Goal: Task Accomplishment & Management: Manage account settings

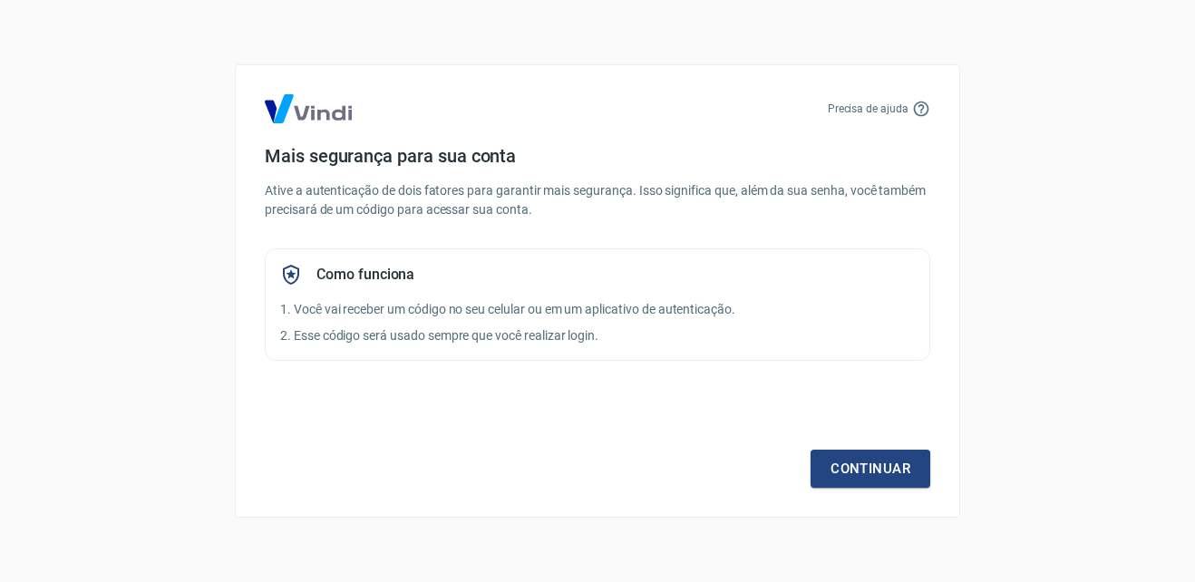
click at [681, 422] on div "Continuar" at bounding box center [597, 435] width 665 height 105
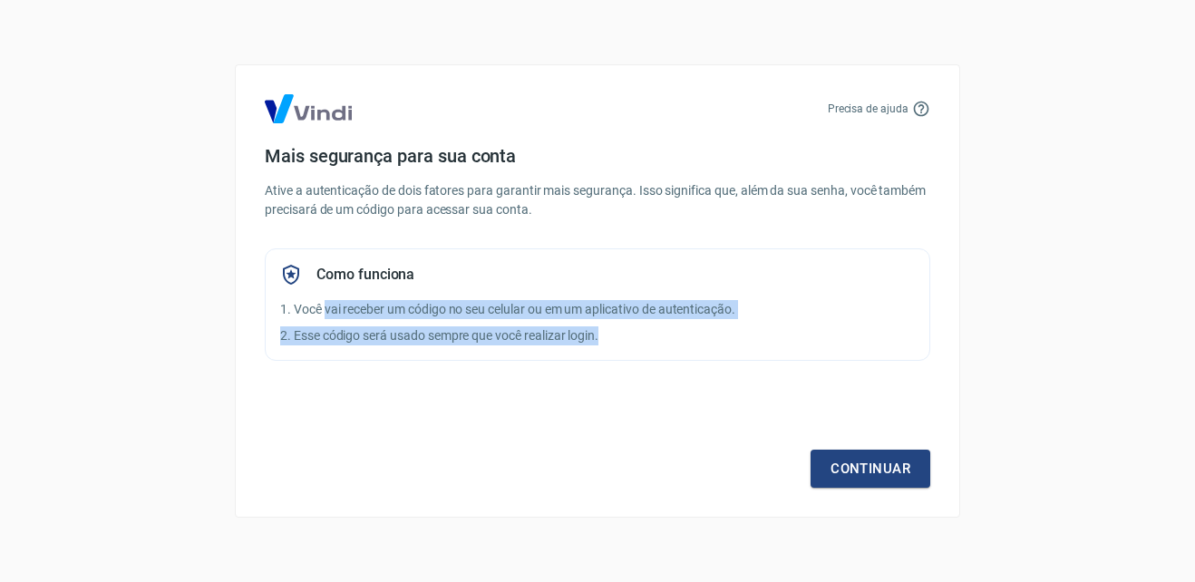
drag, startPoint x: 325, startPoint y: 306, endPoint x: 709, endPoint y: 340, distance: 386.0
click at [709, 340] on div "Como funciona 1. Você vai receber um código no seu celular ou em um aplicativo …" at bounding box center [597, 304] width 665 height 112
click at [709, 340] on p "2. Esse código será usado sempre que você realizar login." at bounding box center [597, 335] width 635 height 19
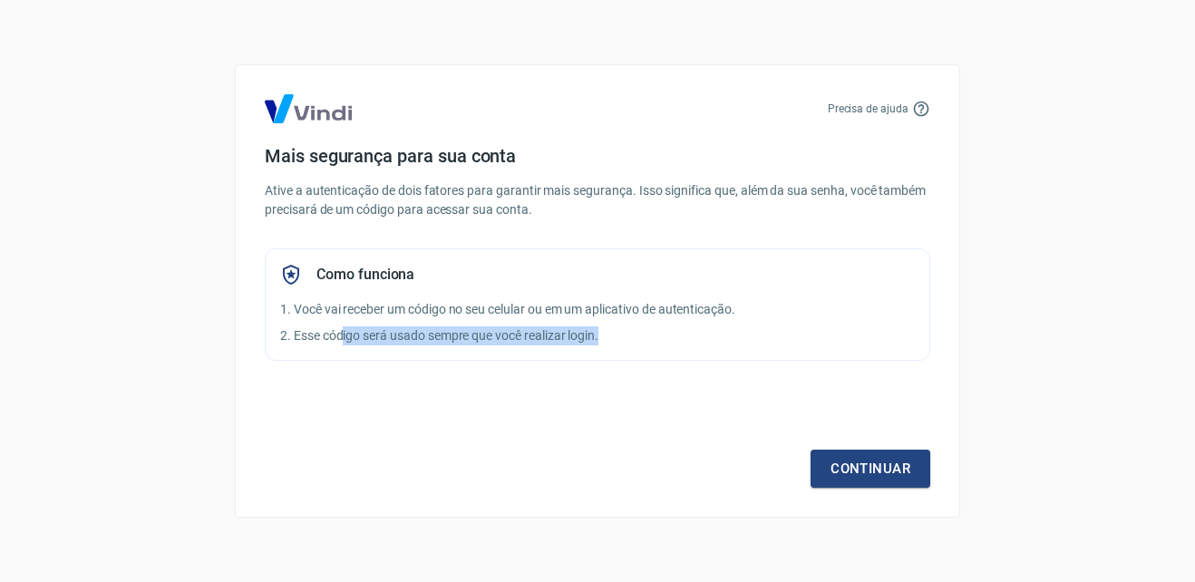
drag, startPoint x: 695, startPoint y: 344, endPoint x: 740, endPoint y: 344, distance: 45.3
click at [729, 344] on p "2. Esse código será usado sempre que você realizar login." at bounding box center [597, 335] width 635 height 19
click at [740, 344] on p "2. Esse código será usado sempre que você realizar login." at bounding box center [597, 335] width 635 height 19
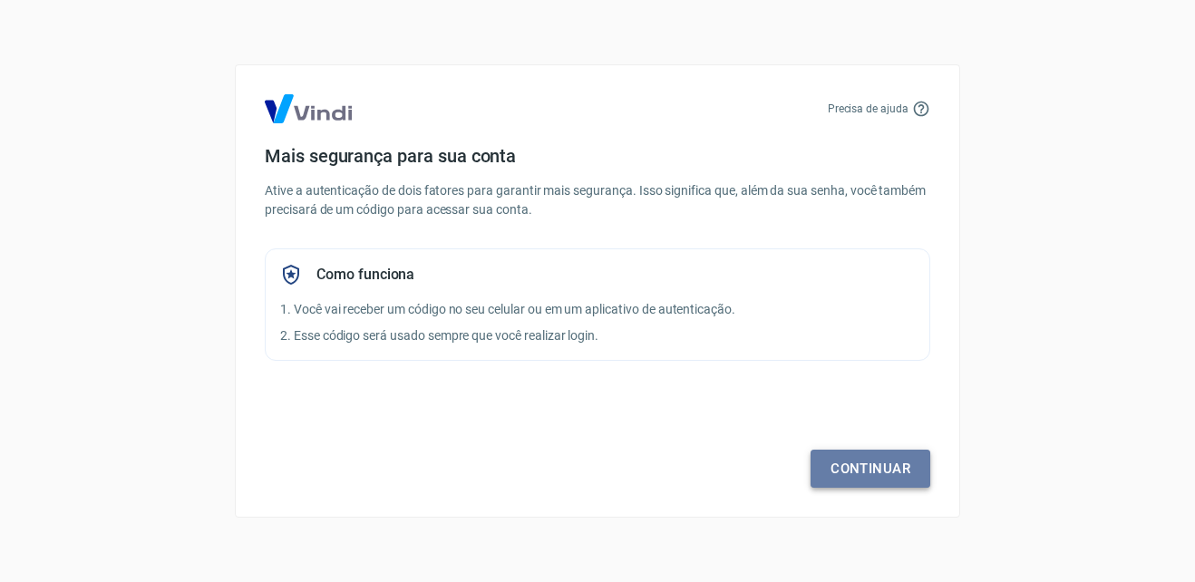
click at [841, 460] on link "Continuar" at bounding box center [871, 469] width 120 height 38
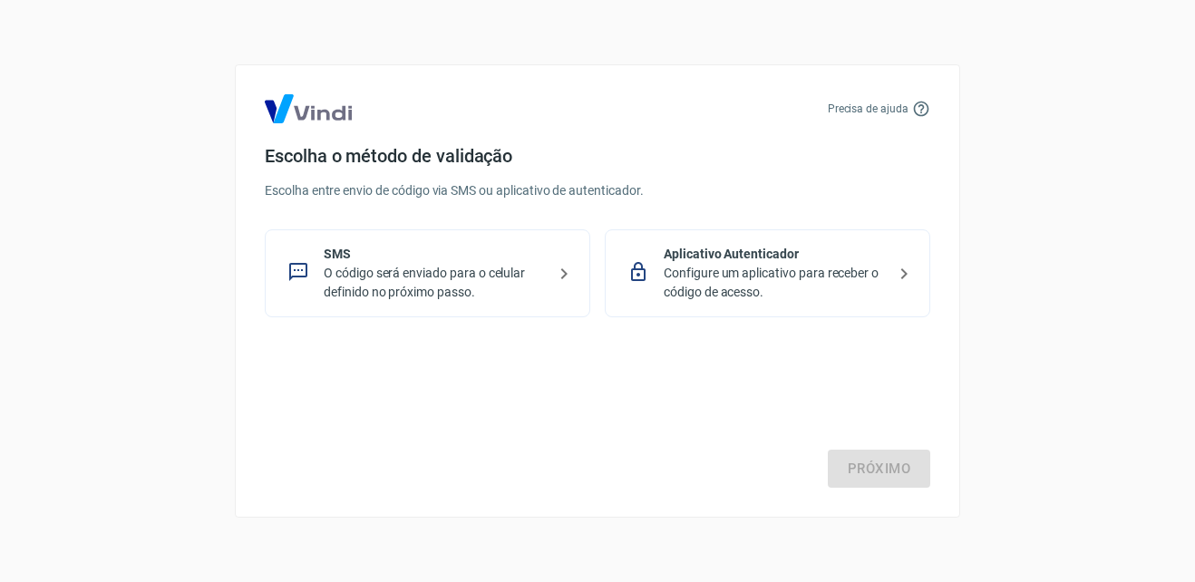
click at [752, 273] on p "Configure um aplicativo para receber o código de acesso." at bounding box center [775, 283] width 222 height 38
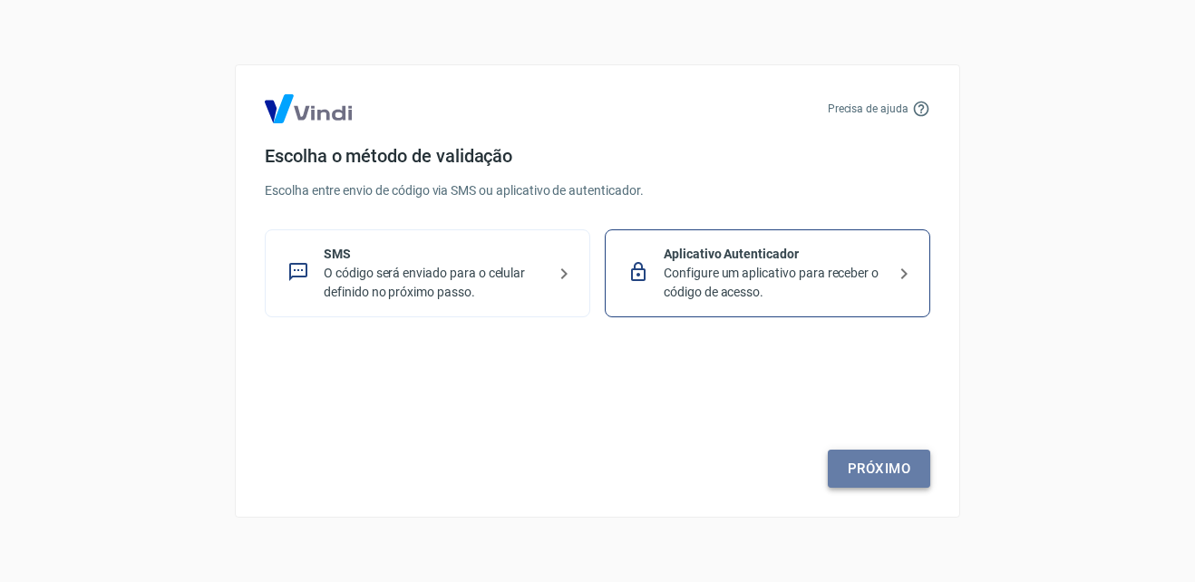
click at [883, 476] on link "Próximo" at bounding box center [879, 469] width 102 height 38
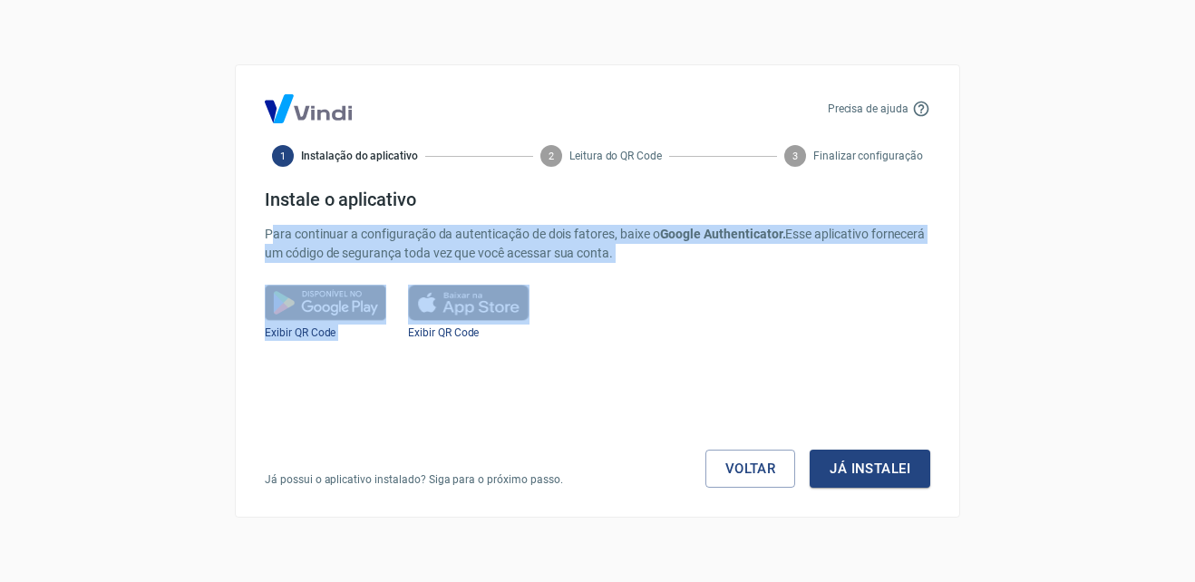
drag, startPoint x: 299, startPoint y: 230, endPoint x: 824, endPoint y: 316, distance: 531.8
click at [824, 316] on div "Instale o aplicativo Para continuar a configuração da autenticação de dois fato…" at bounding box center [597, 338] width 665 height 299
click at [824, 316] on div "Exibir QR Code Exibir QR Code" at bounding box center [597, 313] width 665 height 56
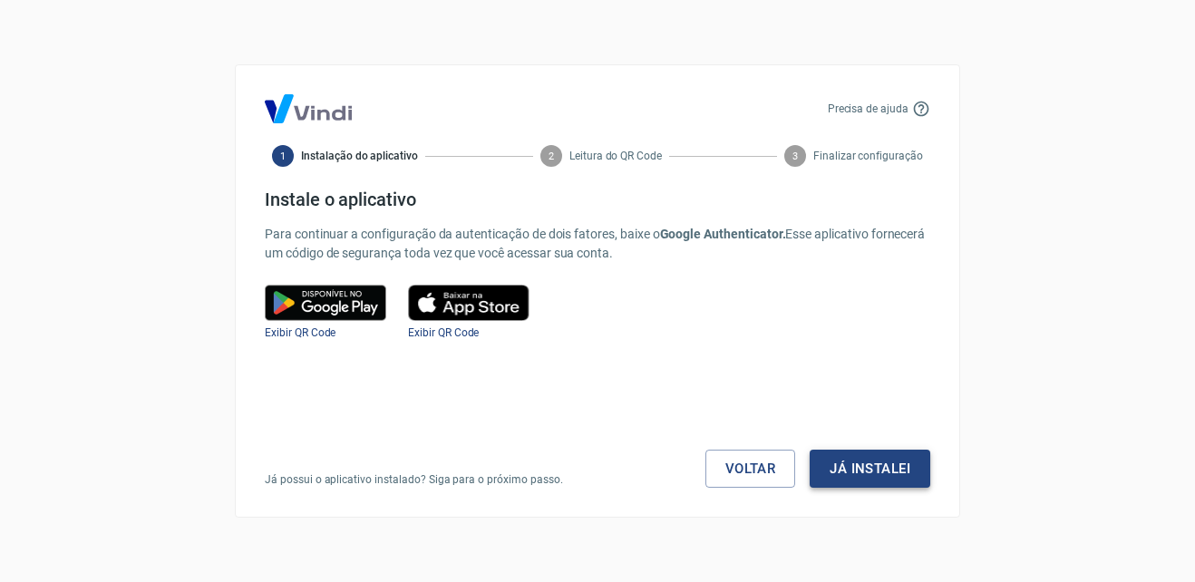
click at [852, 461] on button "Já instalei" at bounding box center [870, 469] width 121 height 38
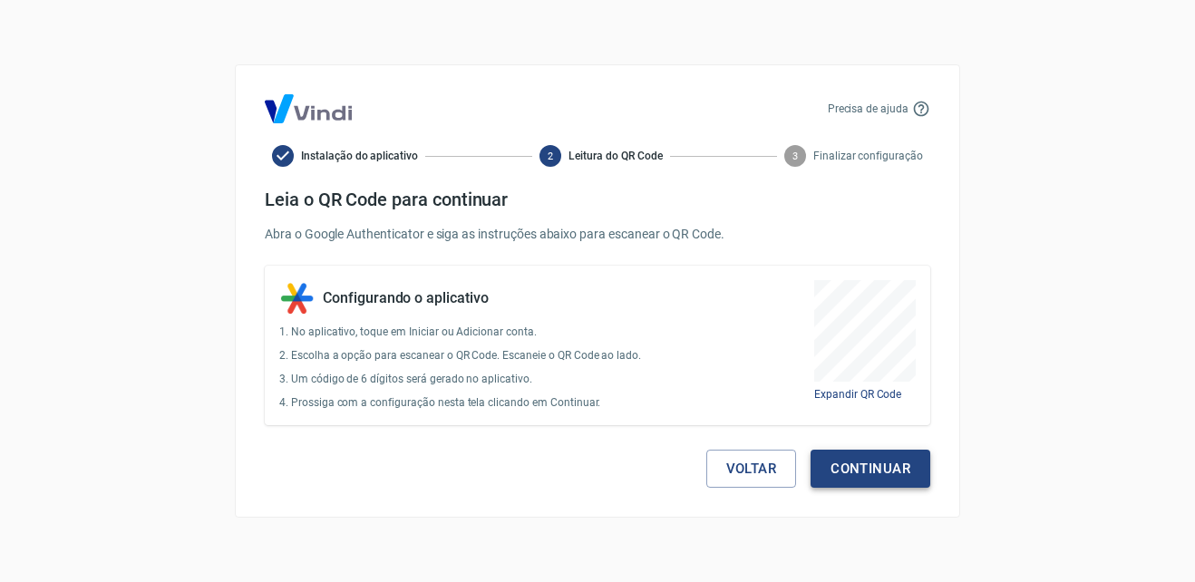
click at [879, 471] on button "Continuar" at bounding box center [871, 469] width 120 height 38
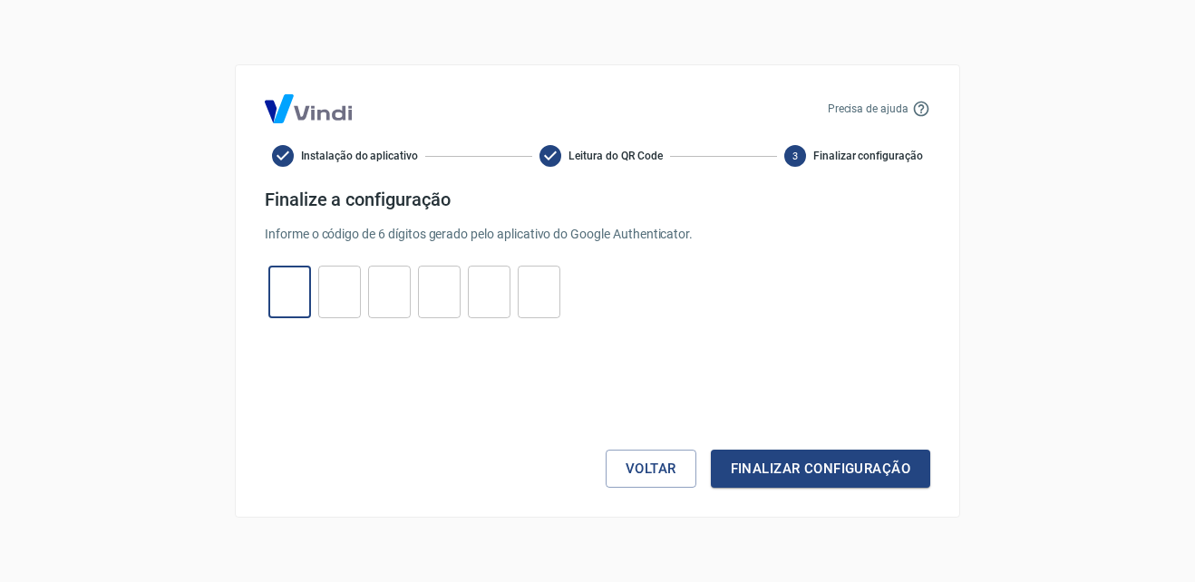
click at [278, 294] on input "tel" at bounding box center [289, 292] width 43 height 39
type input "7"
type input "4"
type input "6"
type input "4"
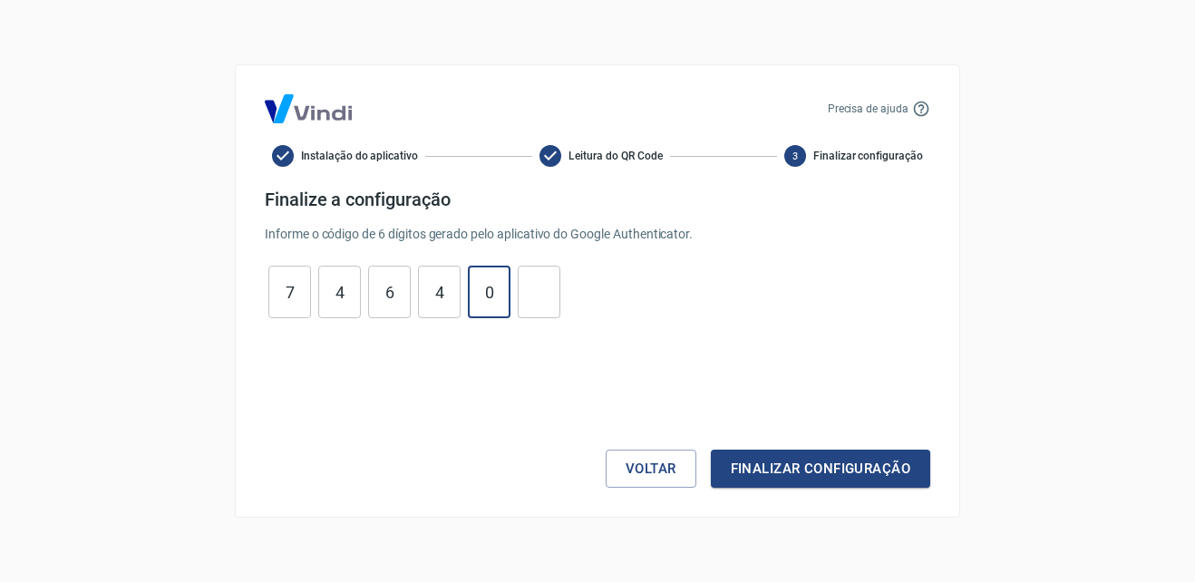
type input "0"
type input "9"
click at [817, 462] on button "Finalizar configuração" at bounding box center [820, 469] width 219 height 38
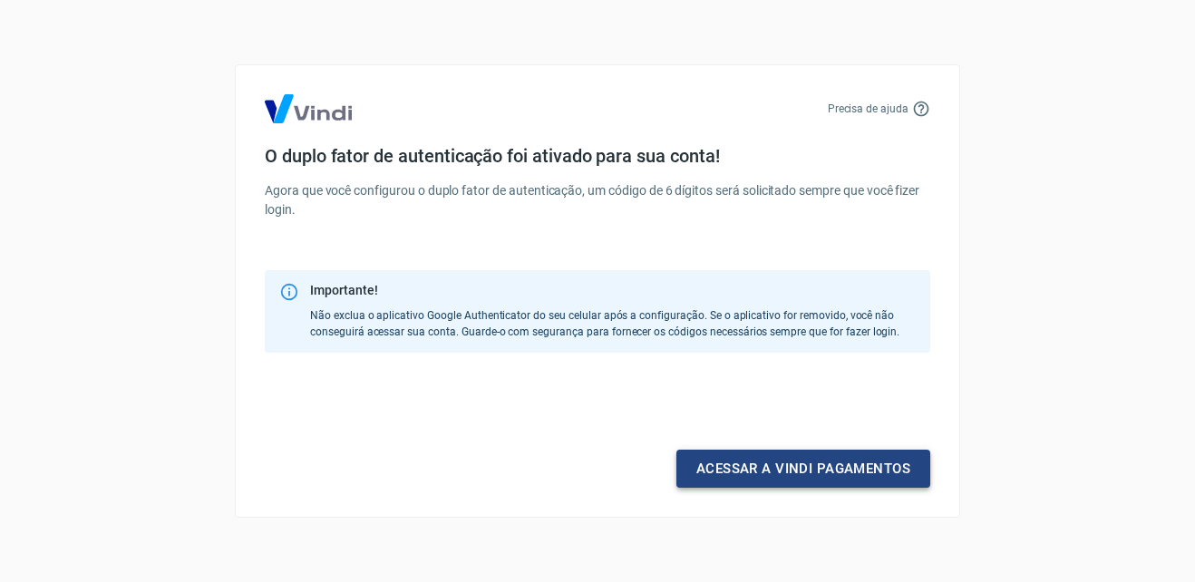
click at [801, 472] on link "Acessar a Vindi pagamentos" at bounding box center [803, 469] width 254 height 38
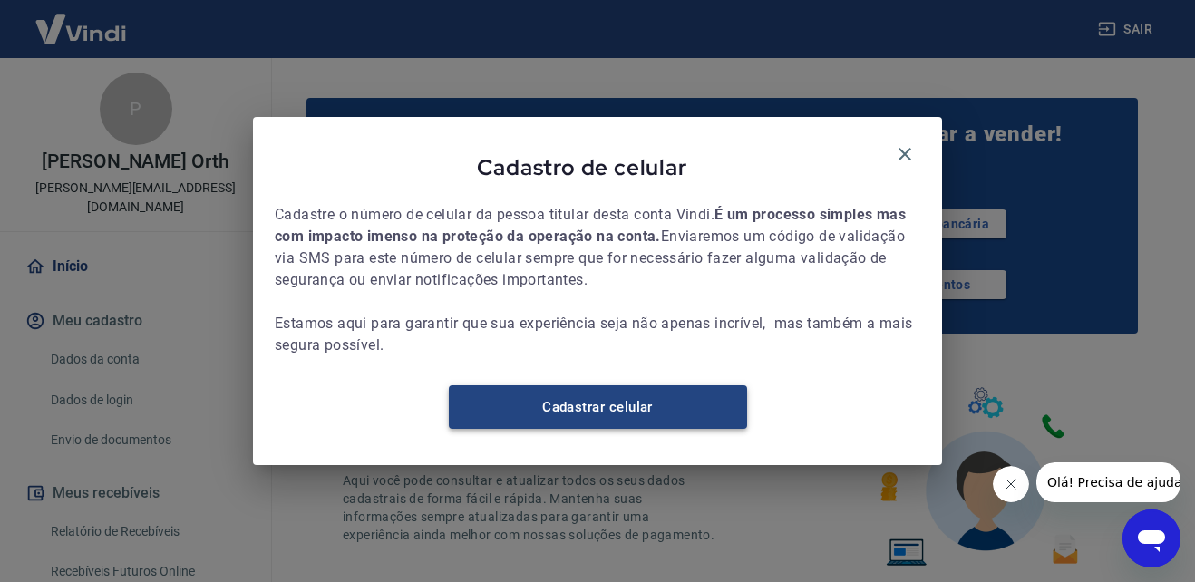
click at [617, 416] on link "Cadastrar celular" at bounding box center [598, 407] width 298 height 44
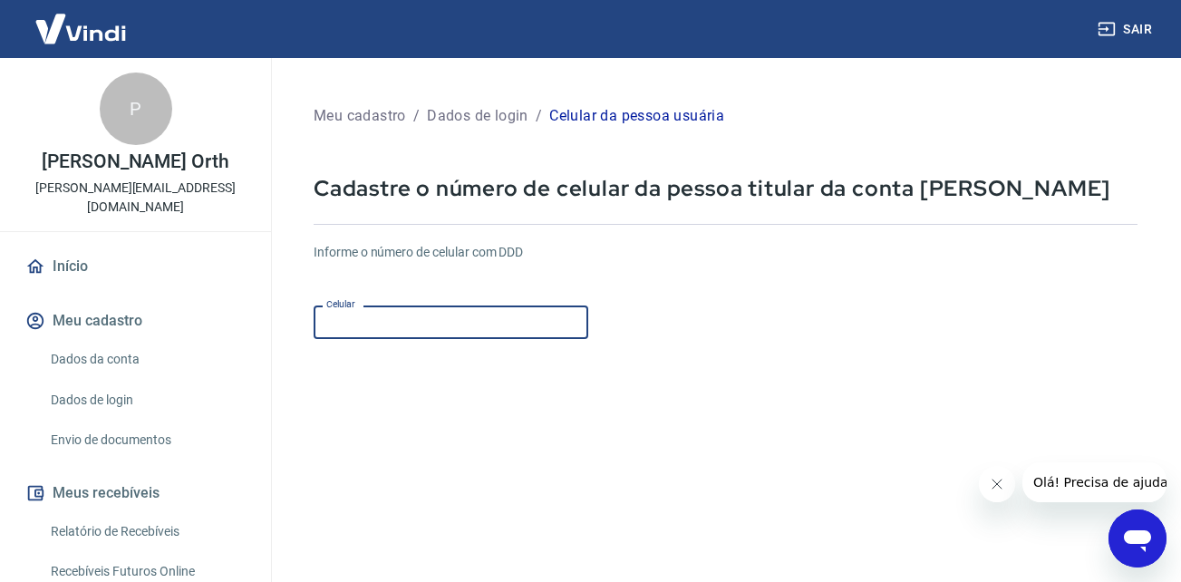
click at [363, 320] on input "Celular" at bounding box center [451, 323] width 275 height 34
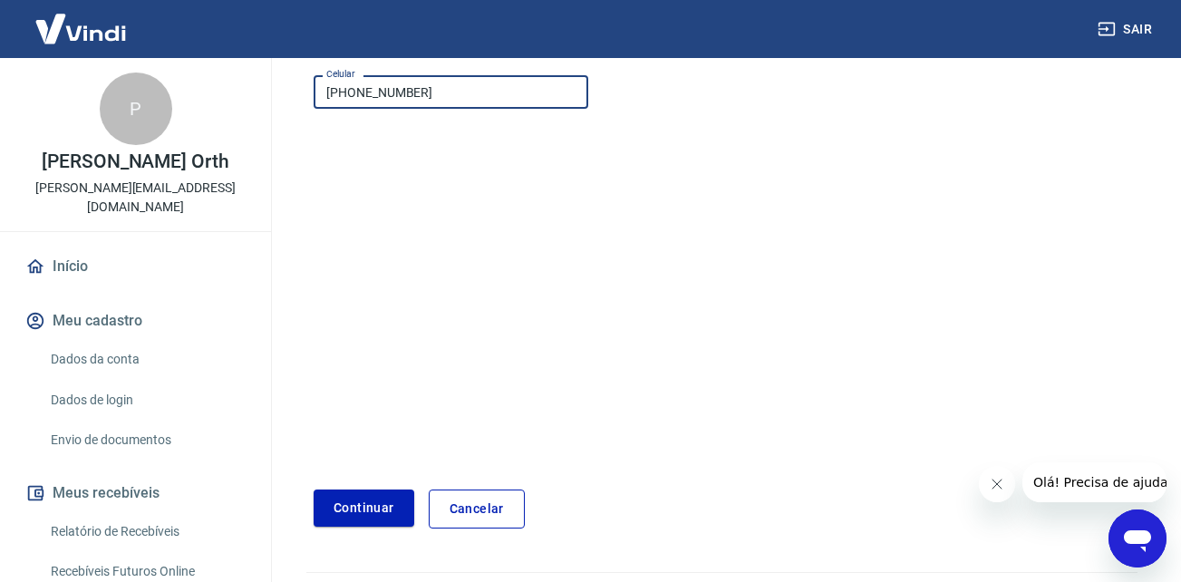
scroll to position [277, 0]
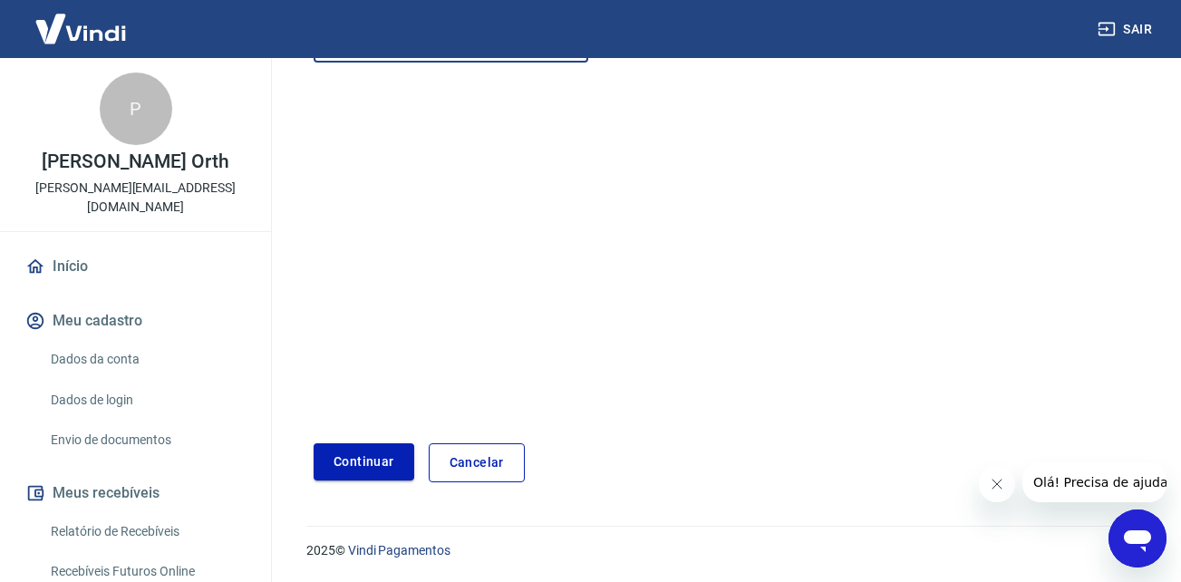
type input "(45) 99820-4845"
click at [393, 457] on button "Continuar" at bounding box center [364, 461] width 101 height 37
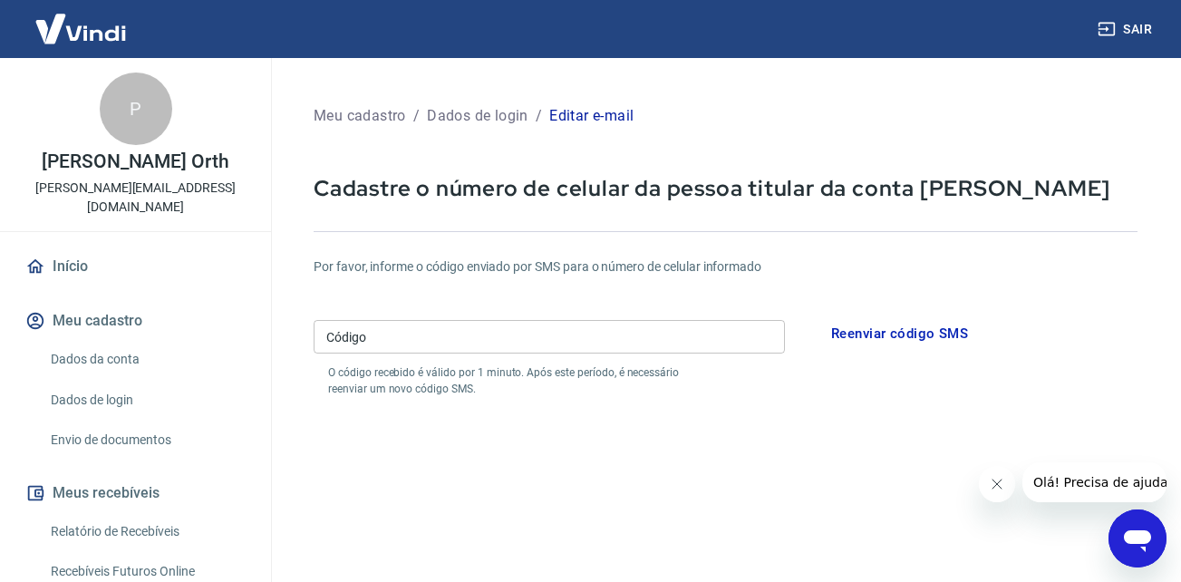
click at [421, 353] on input "Código" at bounding box center [549, 337] width 471 height 34
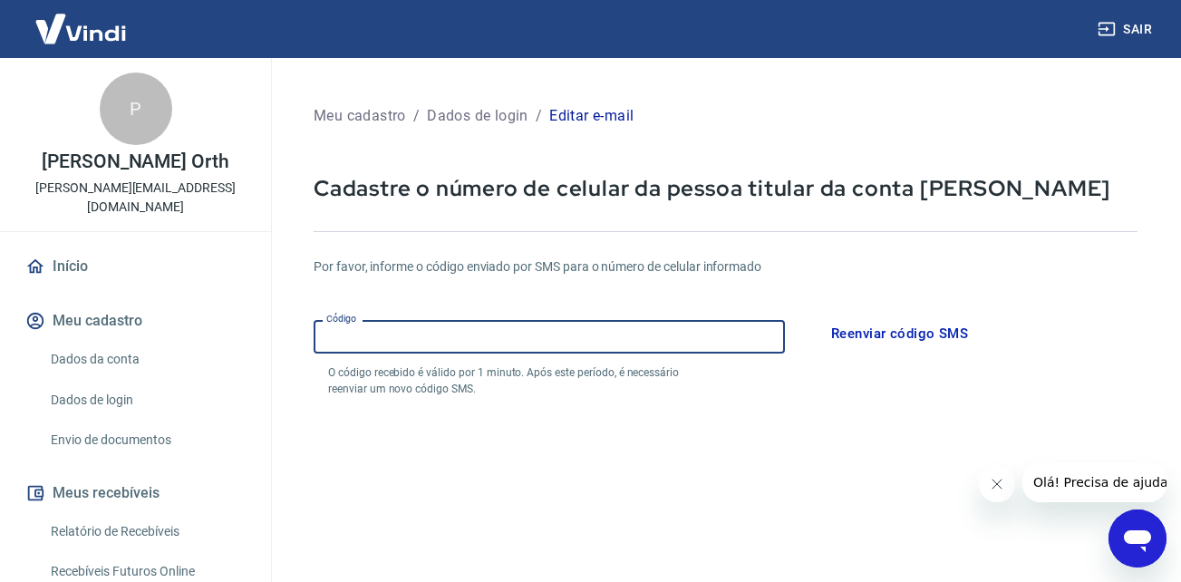
click at [752, 474] on form "Por favor, informe o código enviado por SMS para o número de celular informado …" at bounding box center [726, 532] width 824 height 592
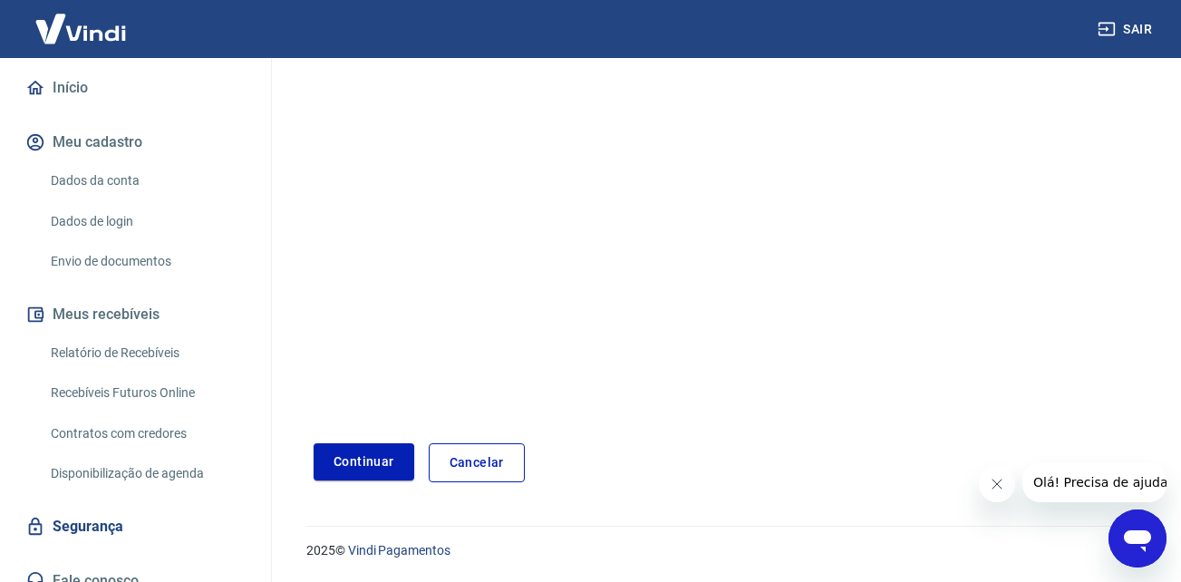
click at [481, 454] on link "Cancelar" at bounding box center [477, 462] width 96 height 39
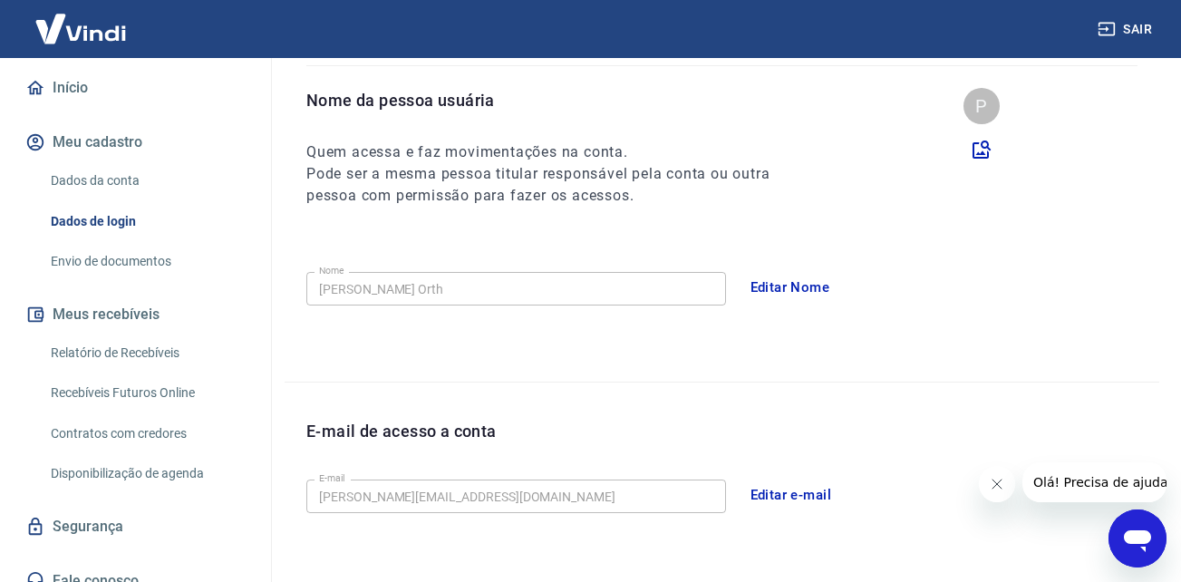
scroll to position [181, 0]
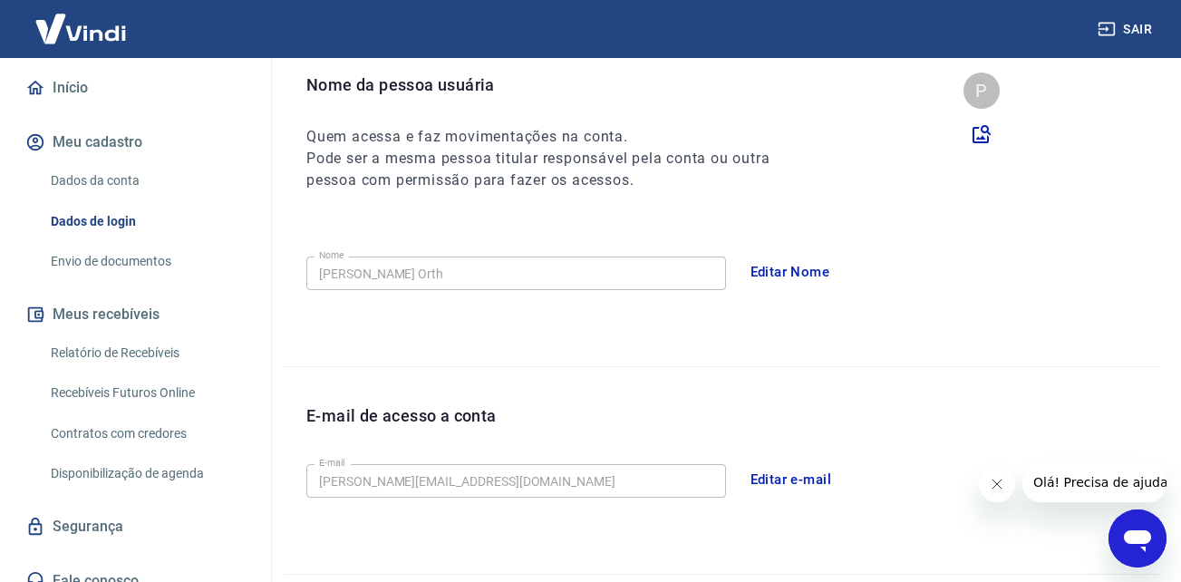
click at [114, 335] on link "Relatório de Recebíveis" at bounding box center [147, 353] width 206 height 37
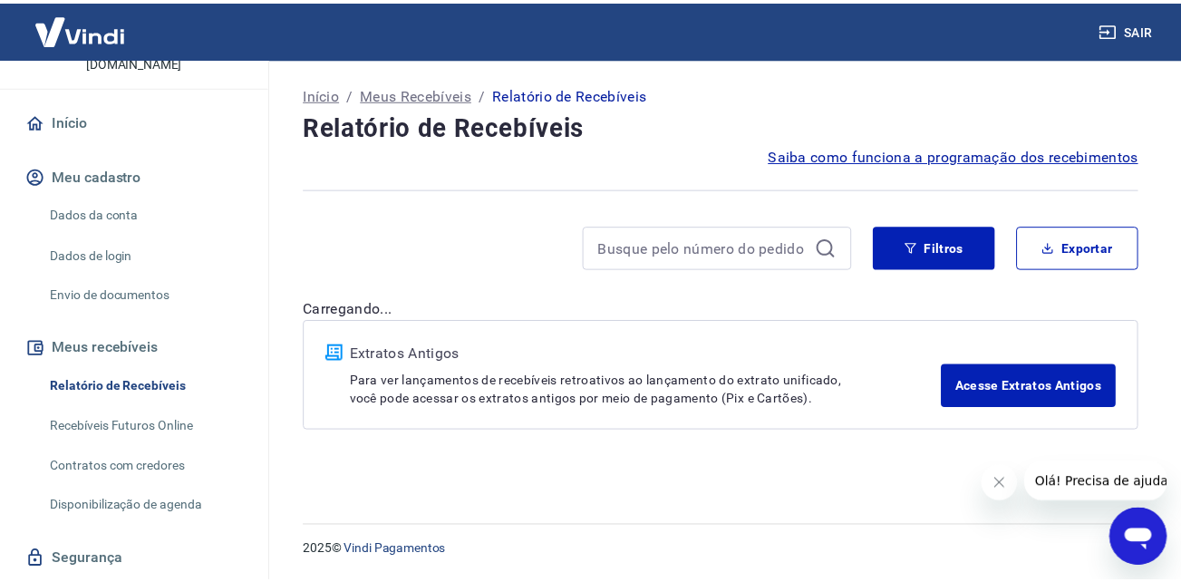
scroll to position [88, 0]
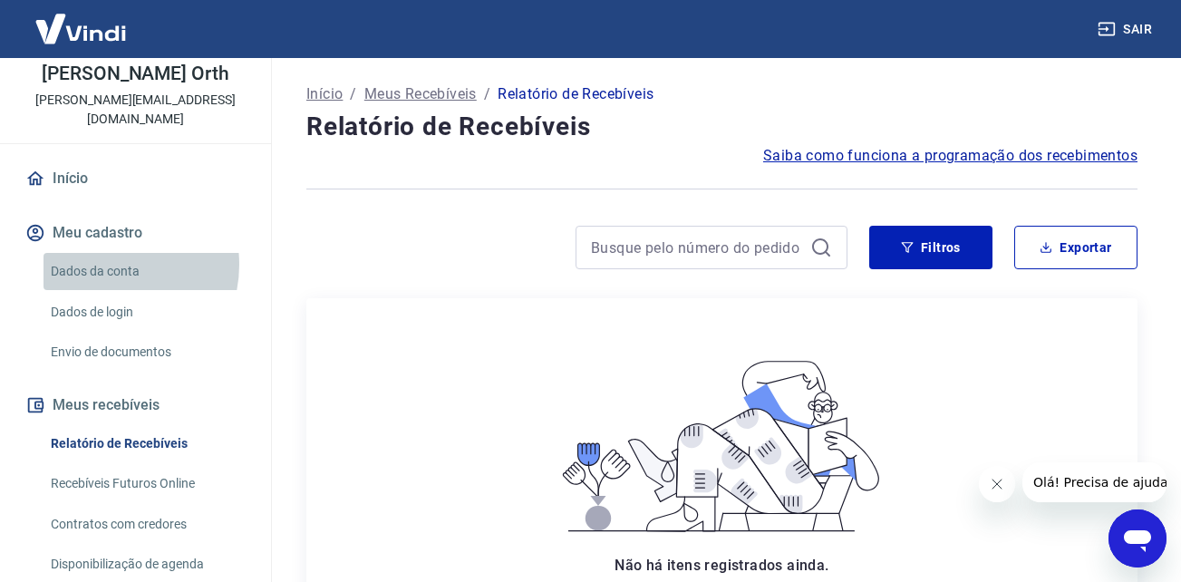
click at [107, 253] on link "Dados da conta" at bounding box center [147, 271] width 206 height 37
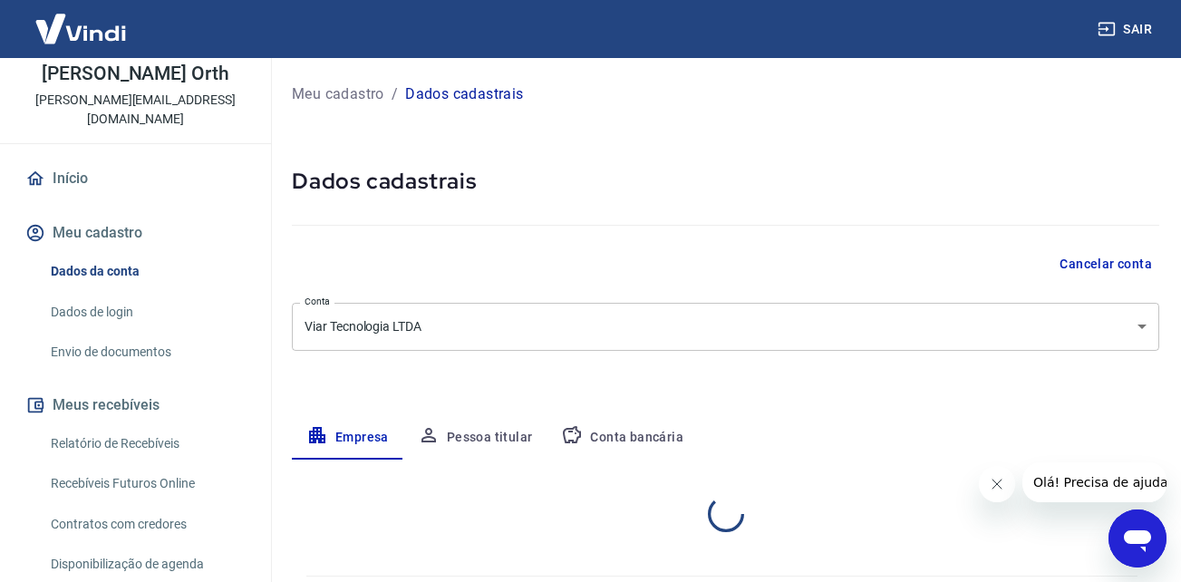
select select "PR"
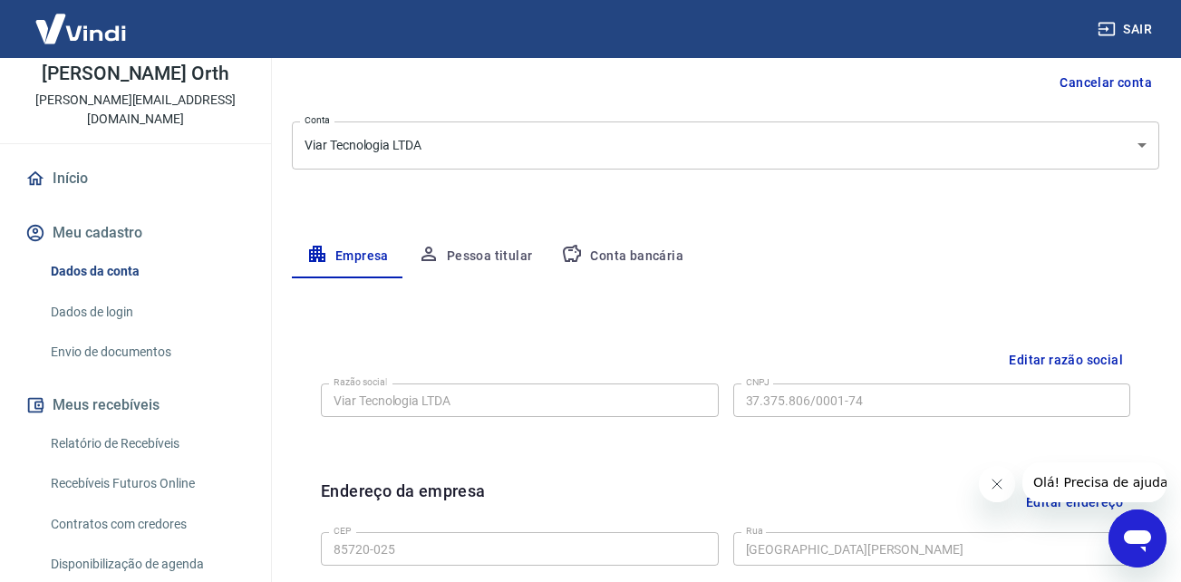
click at [605, 248] on button "Conta bancária" at bounding box center [622, 257] width 151 height 44
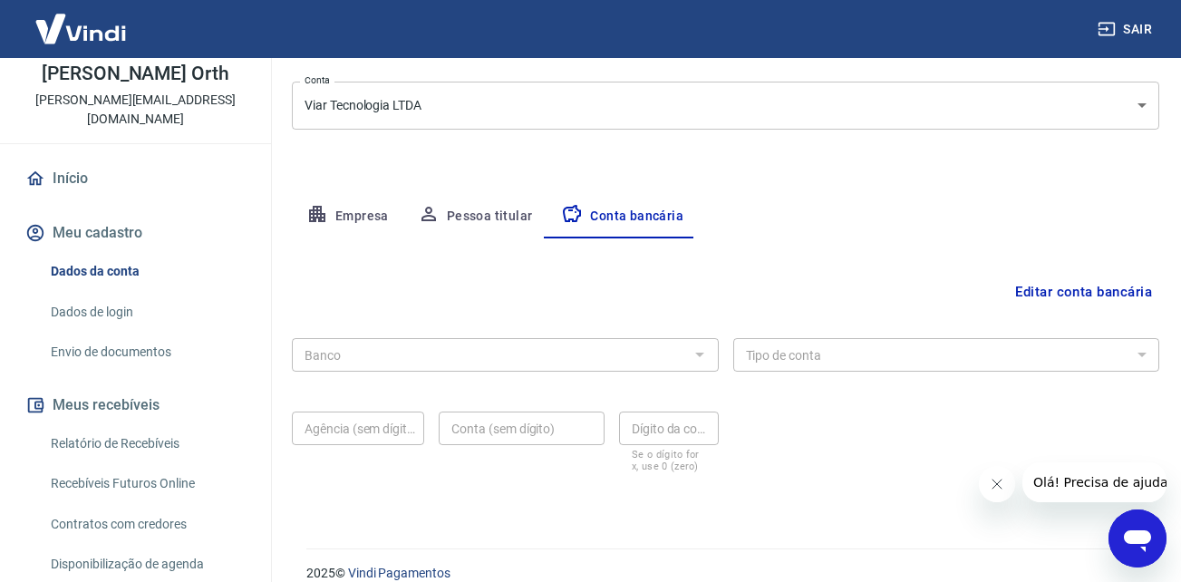
scroll to position [244, 0]
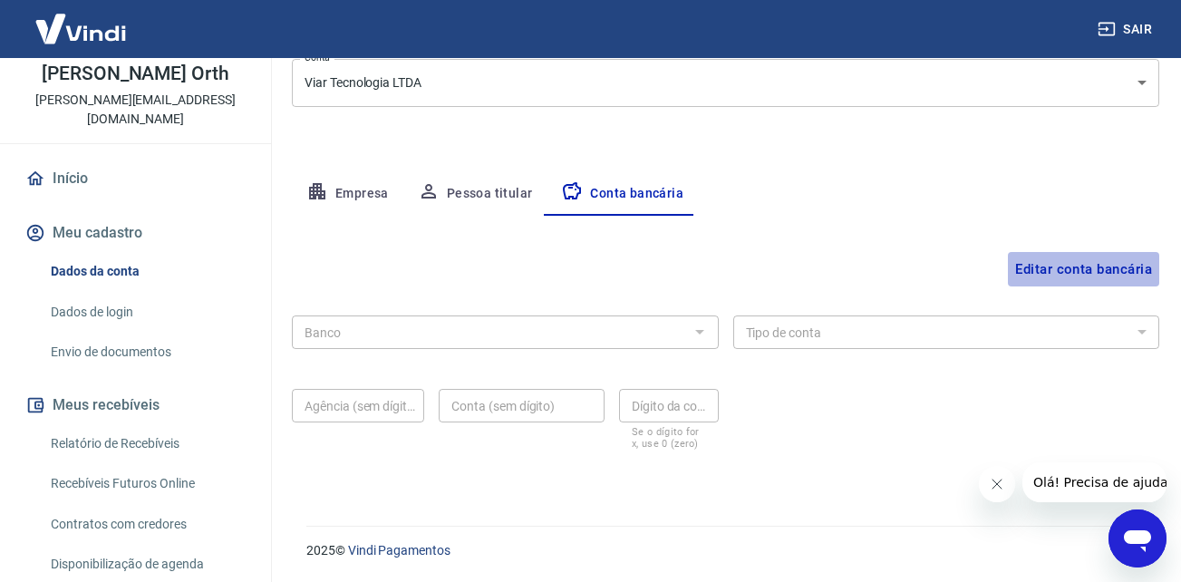
drag, startPoint x: 1094, startPoint y: 269, endPoint x: 955, endPoint y: 304, distance: 143.8
click at [1092, 270] on button "Editar conta bancária" at bounding box center [1083, 269] width 151 height 34
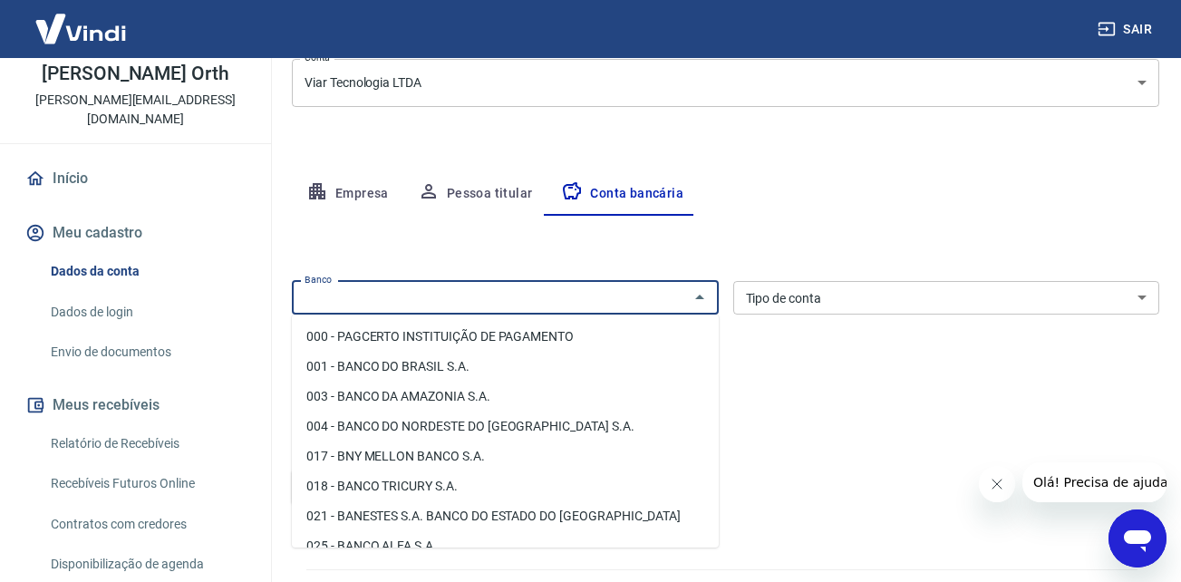
click at [514, 304] on input "Banco" at bounding box center [490, 298] width 386 height 23
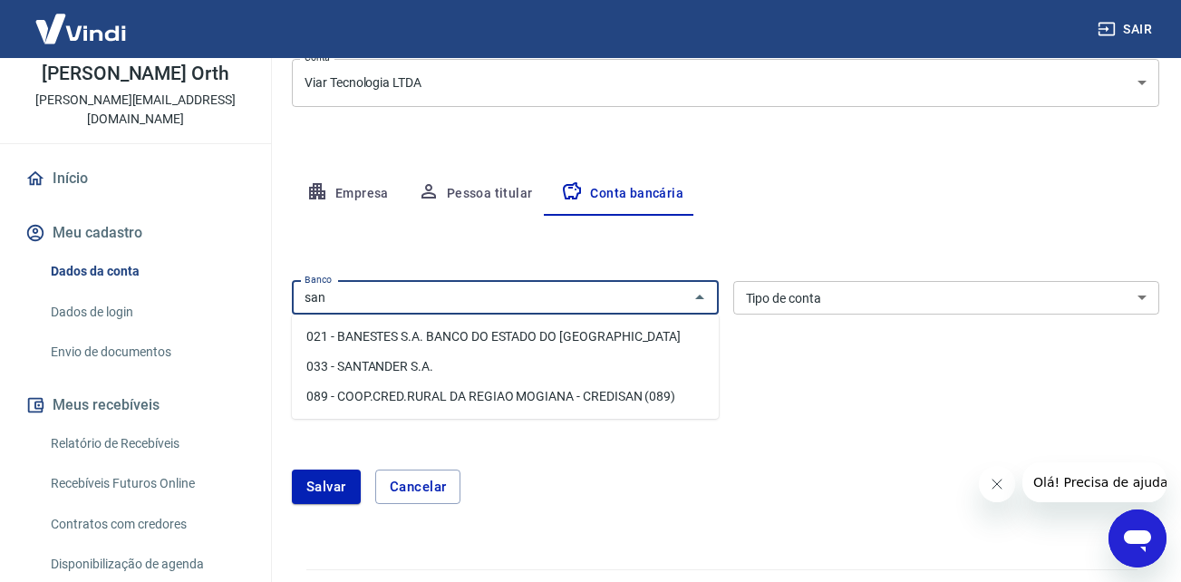
click at [393, 366] on li "033 - SANTANDER S.A." at bounding box center [505, 367] width 427 height 30
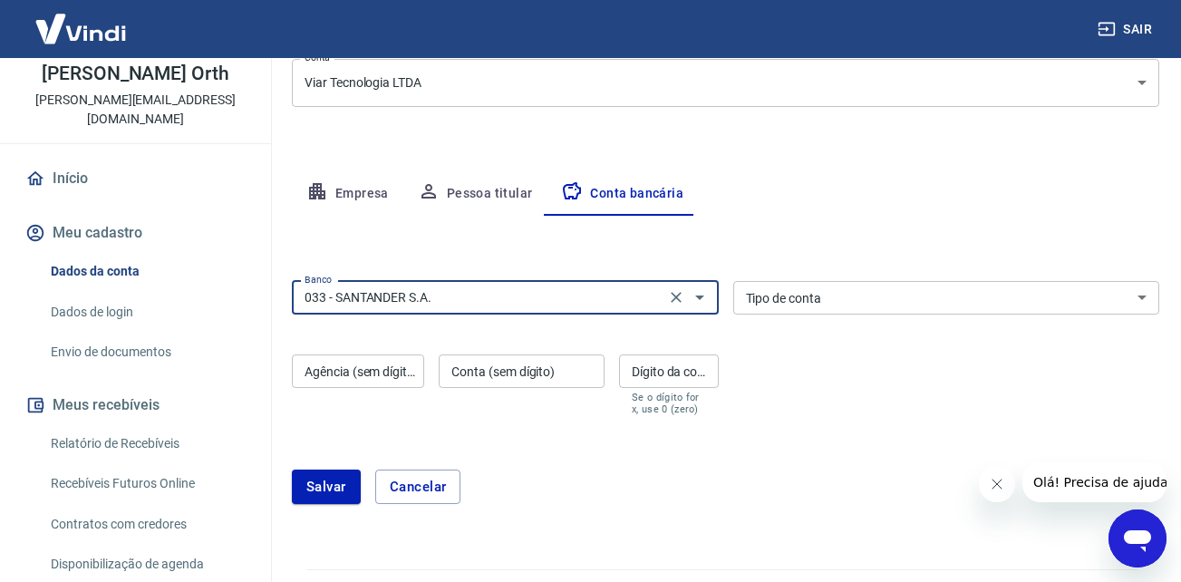
type input "033 - SANTANDER S.A."
click at [801, 297] on select "Conta Corrente Conta Poupança" at bounding box center [946, 298] width 427 height 34
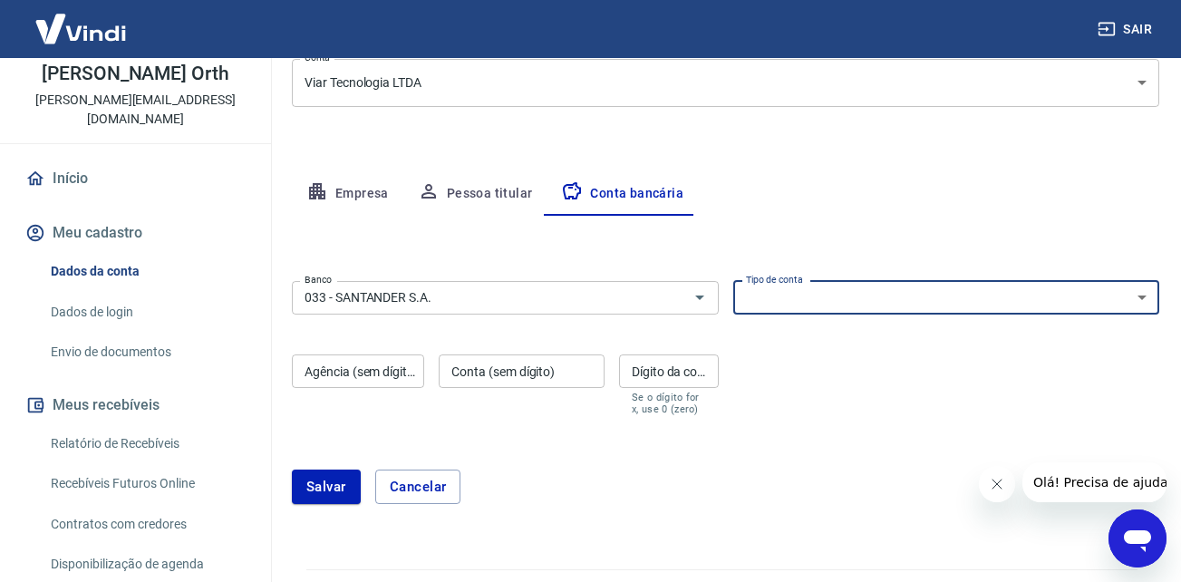
select select "1"
click at [733, 281] on select "Conta Corrente Conta Poupança" at bounding box center [946, 298] width 427 height 34
click at [331, 375] on input "Agência (sem dígito)" at bounding box center [358, 372] width 132 height 34
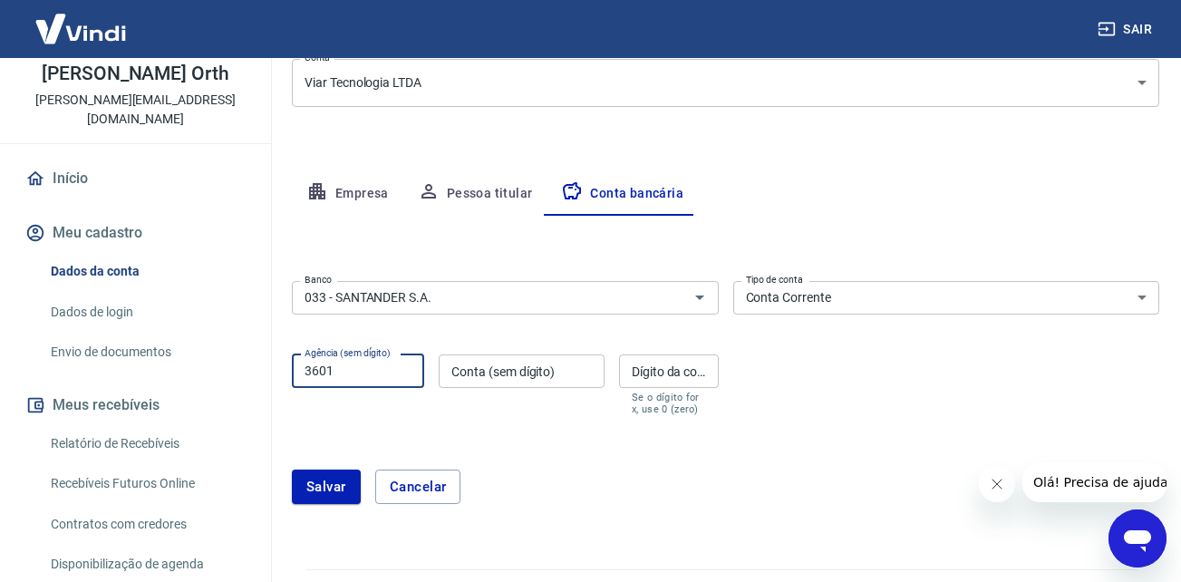
type input "3601"
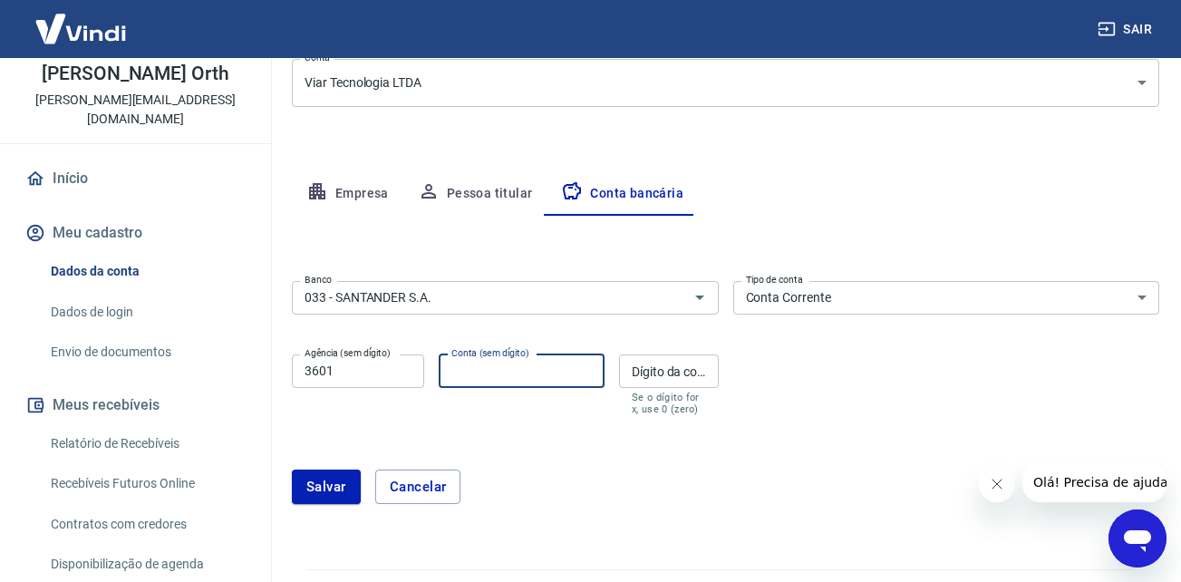
click at [539, 376] on input "Conta (sem dígito)" at bounding box center [522, 372] width 166 height 34
type input "13005286"
click at [682, 370] on div "Dígito da conta Dígito da conta Se o dígito for x, use 0 (zero)" at bounding box center [669, 385] width 100 height 61
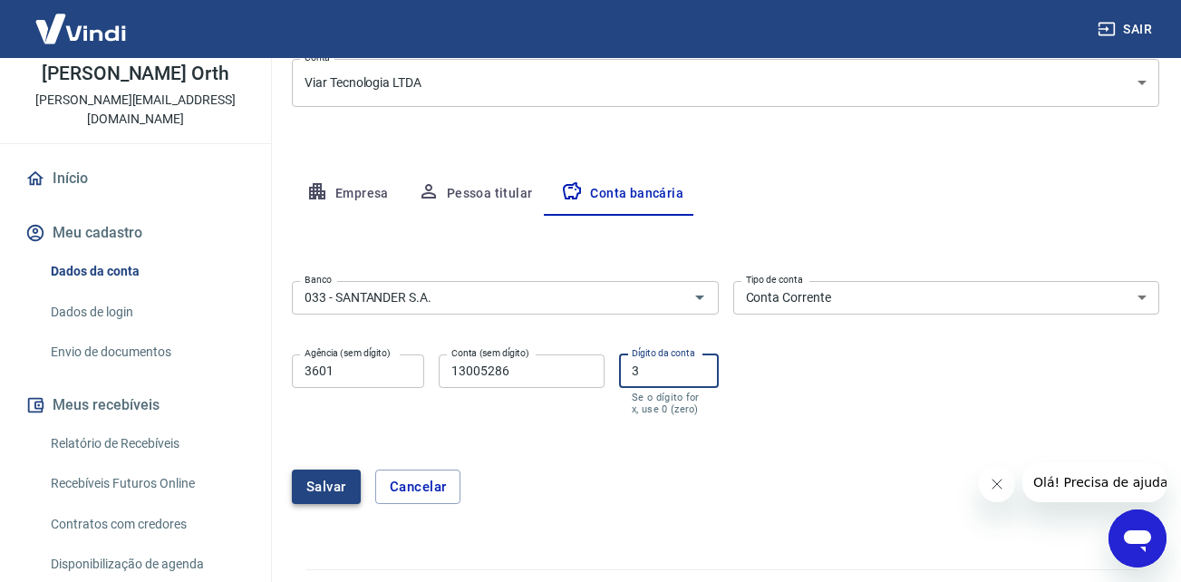
type input "3"
click at [335, 489] on button "Salvar" at bounding box center [326, 487] width 69 height 34
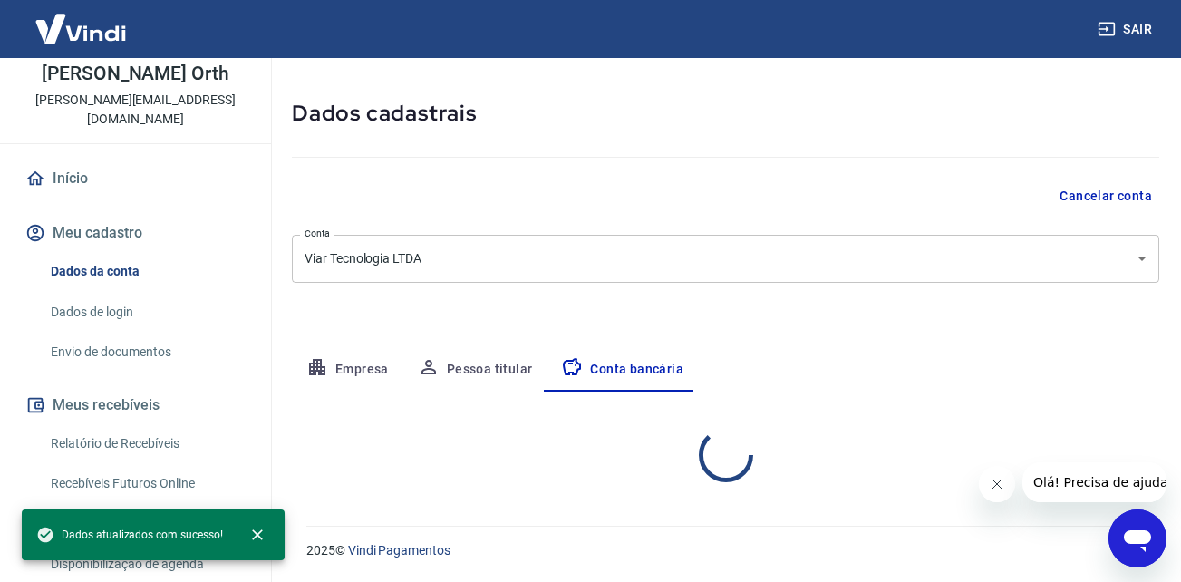
select select "1"
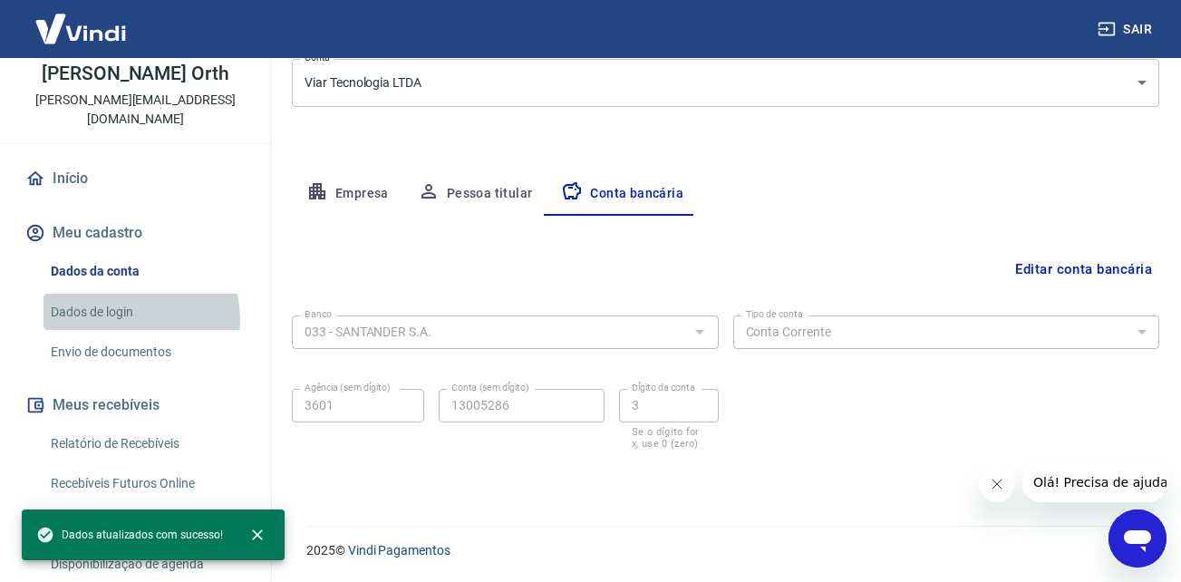
click at [125, 300] on link "Dados de login" at bounding box center [147, 312] width 206 height 37
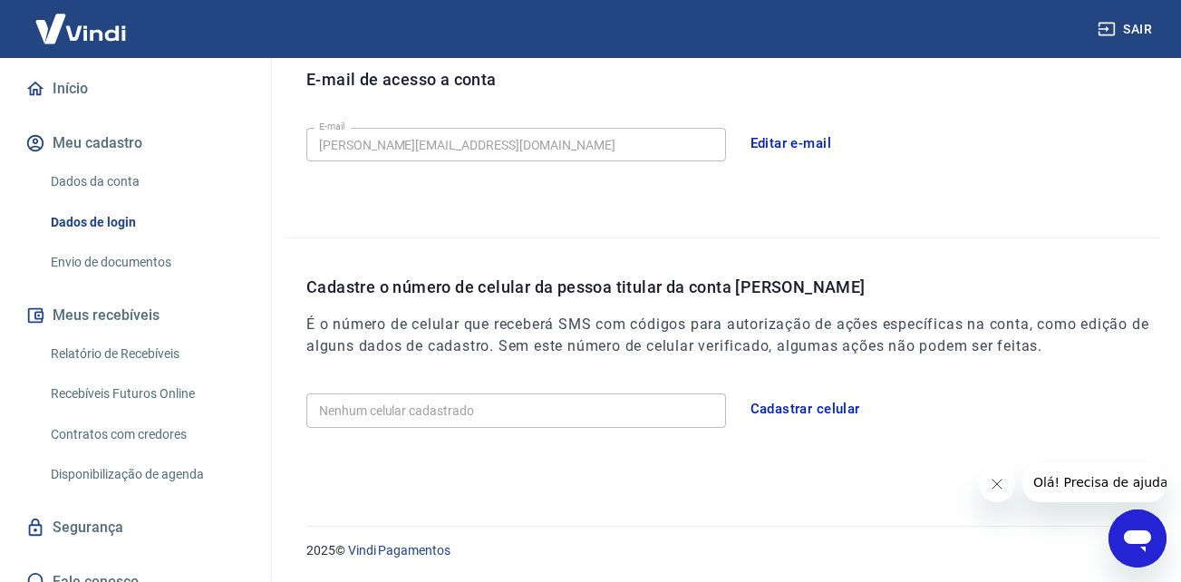
scroll to position [179, 0]
click at [123, 455] on link "Disponibilização de agenda" at bounding box center [147, 473] width 206 height 37
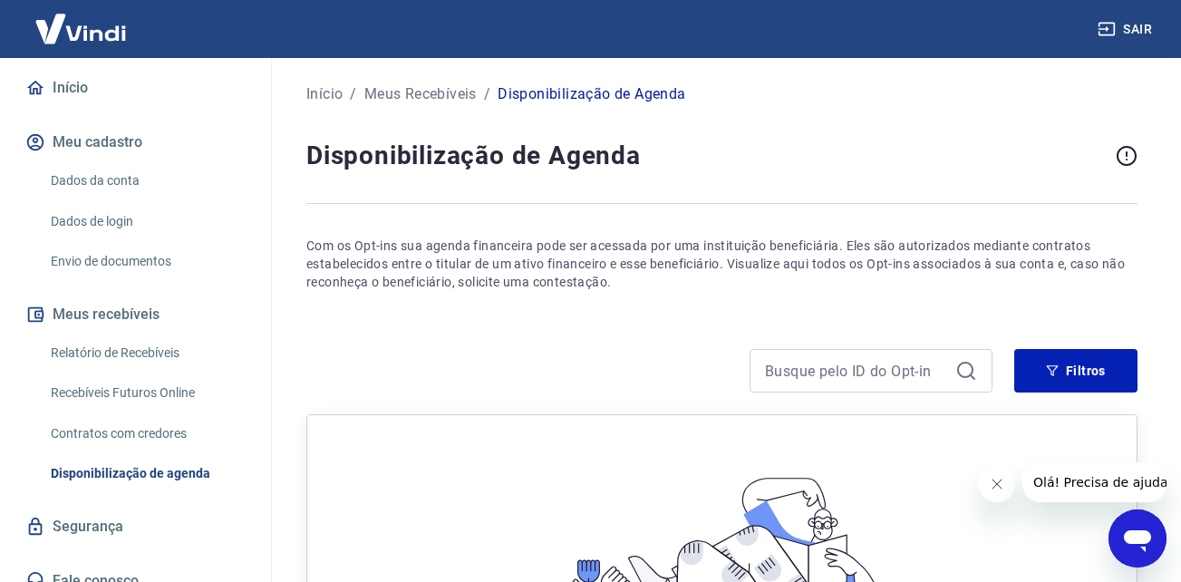
click at [121, 507] on link "Segurança" at bounding box center [136, 527] width 228 height 40
click at [88, 415] on link "Contratos com credores" at bounding box center [147, 433] width 206 height 37
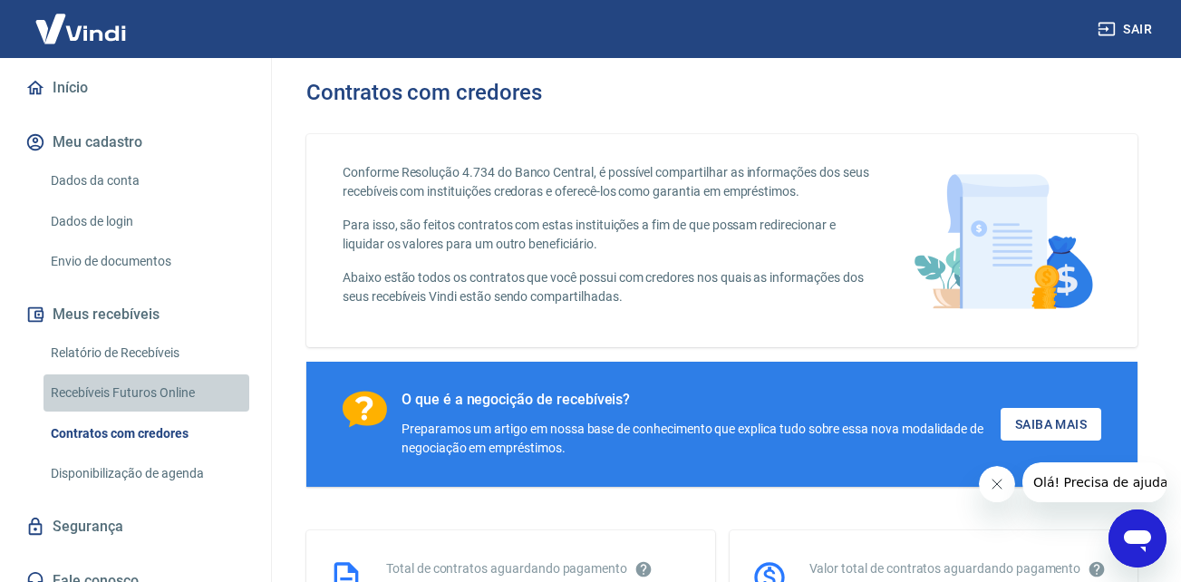
click at [154, 374] on link "Recebíveis Futuros Online" at bounding box center [147, 392] width 206 height 37
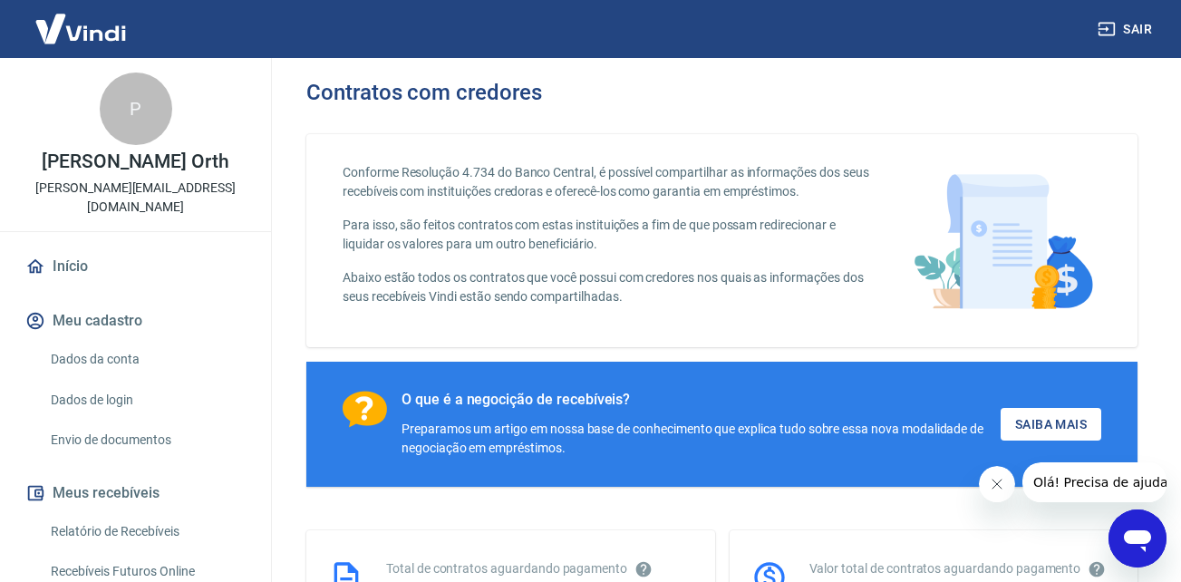
click at [63, 250] on link "Início" at bounding box center [136, 267] width 228 height 40
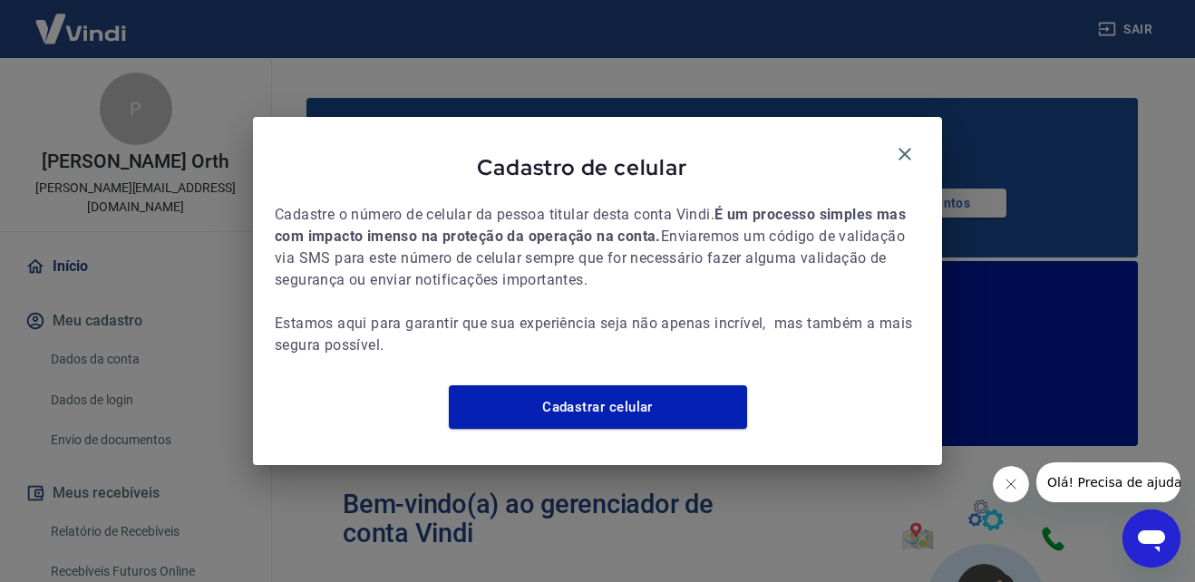
drag, startPoint x: 908, startPoint y: 143, endPoint x: 754, endPoint y: 302, distance: 221.2
click at [906, 143] on icon "button" at bounding box center [905, 154] width 22 height 22
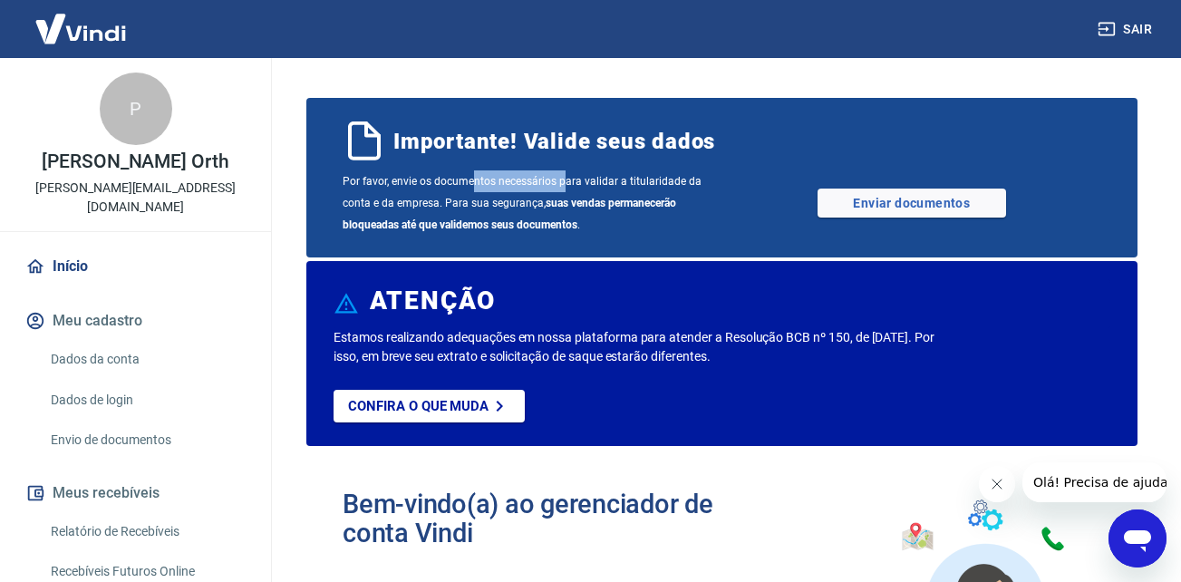
drag, startPoint x: 473, startPoint y: 176, endPoint x: 626, endPoint y: 189, distance: 152.9
click at [626, 189] on span "Por favor, envie os documentos necessários para validar a titularidade da conta…" at bounding box center [533, 202] width 380 height 65
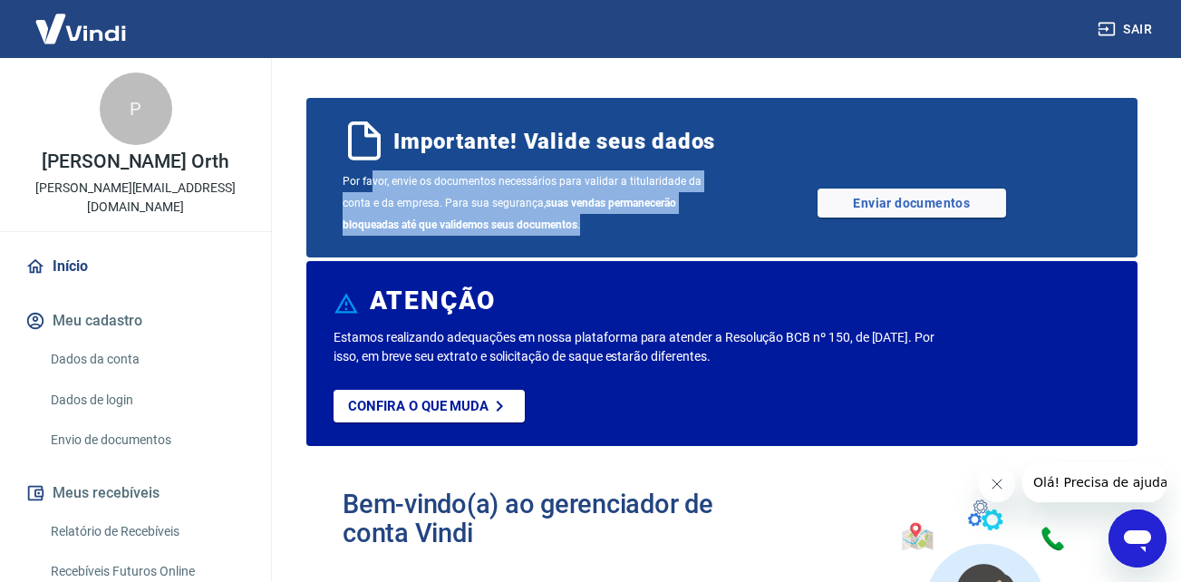
drag, startPoint x: 401, startPoint y: 178, endPoint x: 704, endPoint y: 231, distance: 308.4
click at [704, 231] on span "Por favor, envie os documentos necessários para validar a titularidade da conta…" at bounding box center [533, 202] width 380 height 65
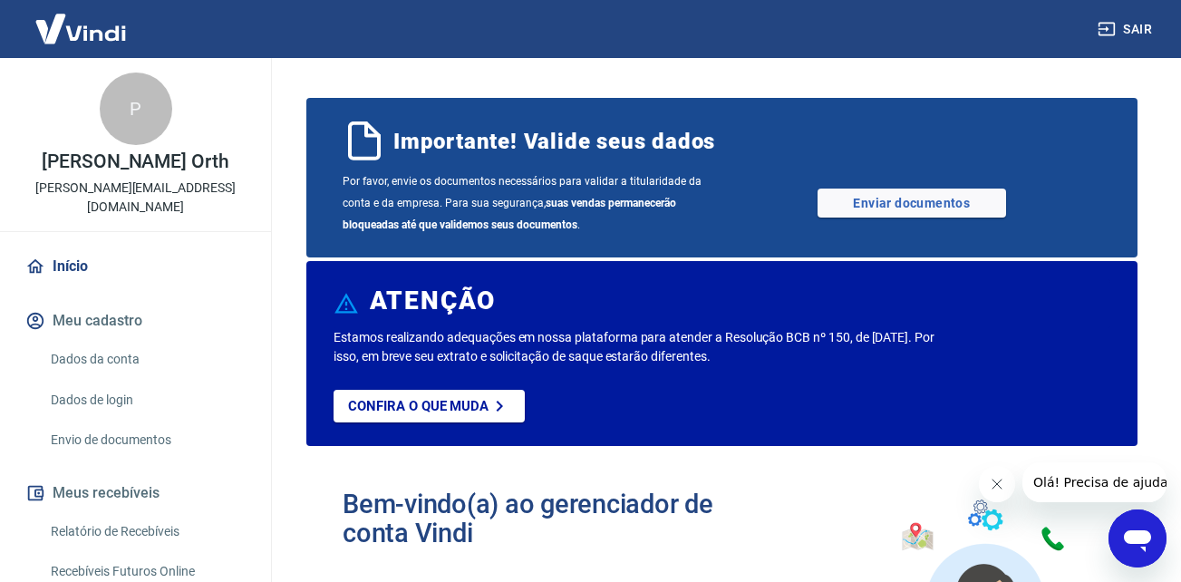
drag, startPoint x: 347, startPoint y: 338, endPoint x: 838, endPoint y: 364, distance: 491.2
click at [838, 364] on p "Estamos realizando adequações em nossa plataforma para atender a Resolução BCB …" at bounding box center [645, 347] width 622 height 38
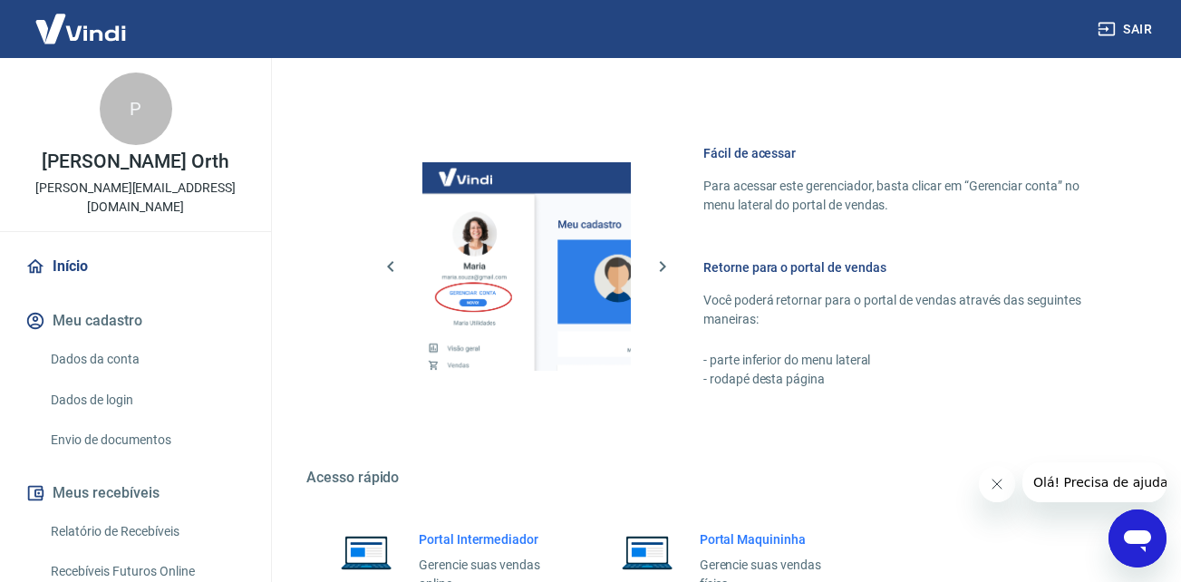
scroll to position [1257, 0]
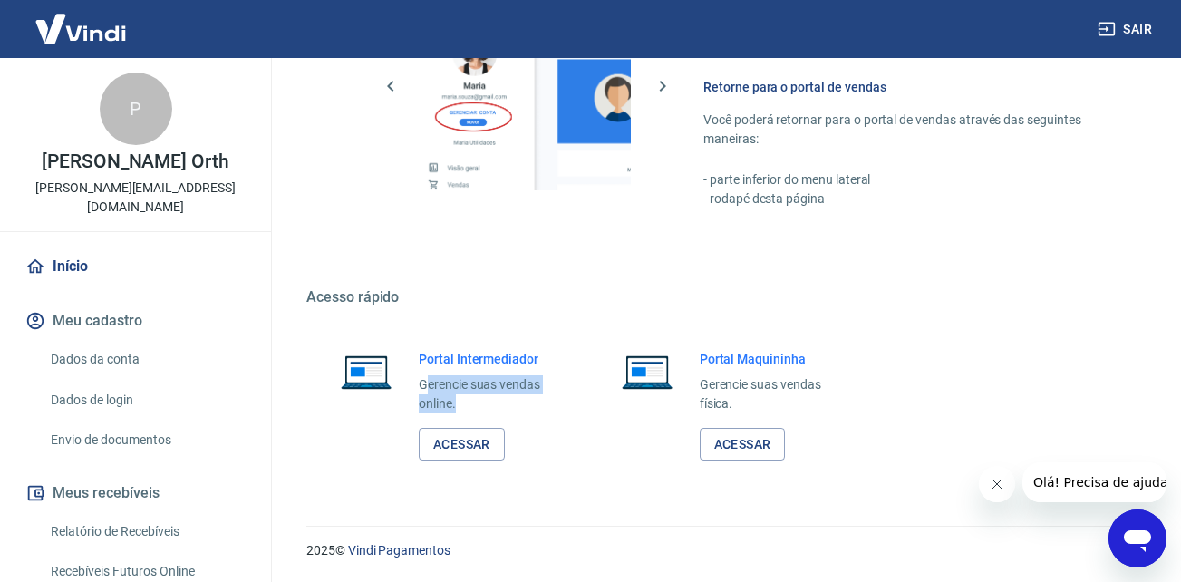
drag, startPoint x: 426, startPoint y: 389, endPoint x: 541, endPoint y: 403, distance: 116.1
click at [541, 401] on p "Gerencie suas vendas online." at bounding box center [487, 394] width 136 height 38
click at [541, 403] on p "Gerencie suas vendas online." at bounding box center [487, 394] width 136 height 38
click at [463, 458] on link "Acessar" at bounding box center [462, 445] width 86 height 34
click at [751, 443] on link "Acessar" at bounding box center [743, 445] width 86 height 34
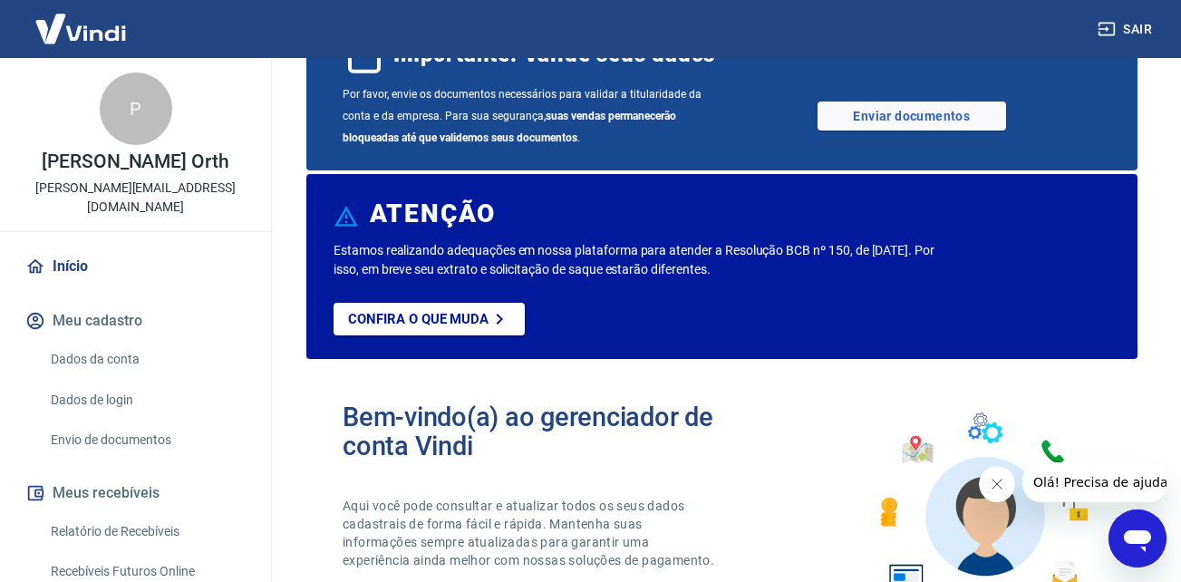
scroll to position [0, 0]
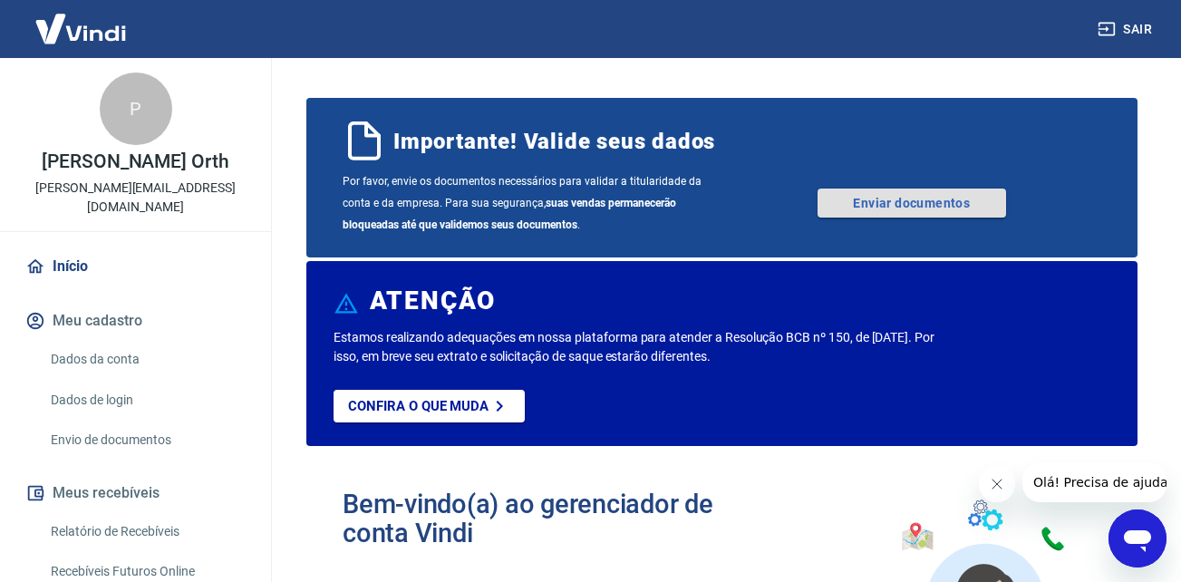
drag, startPoint x: 920, startPoint y: 199, endPoint x: 898, endPoint y: 203, distance: 23.1
click at [920, 199] on link "Enviar documentos" at bounding box center [912, 203] width 189 height 29
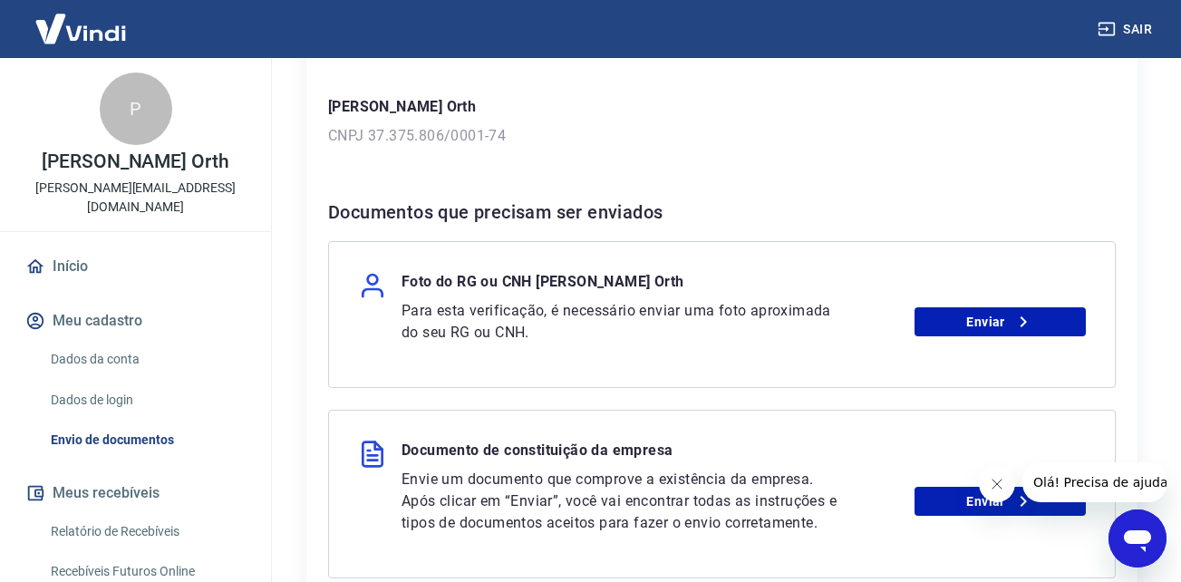
scroll to position [272, 0]
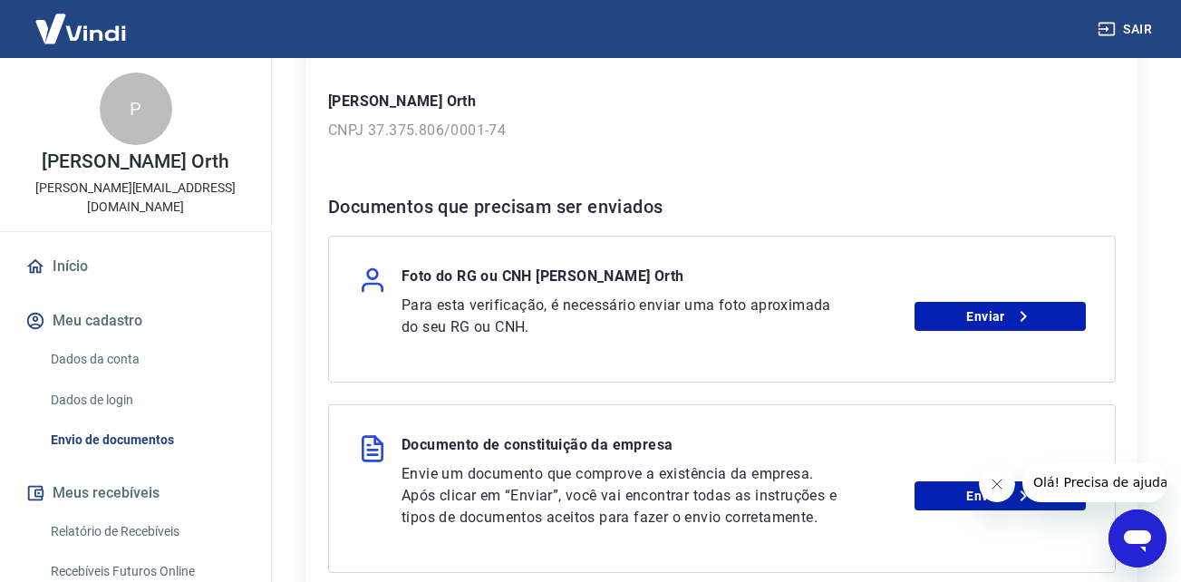
drag, startPoint x: 429, startPoint y: 278, endPoint x: 692, endPoint y: 278, distance: 262.9
click at [684, 278] on p "Foto do RG ou CNH Patrick Willian Viar Orth" at bounding box center [543, 280] width 282 height 29
drag, startPoint x: 692, startPoint y: 278, endPoint x: 688, endPoint y: 303, distance: 24.7
click at [684, 278] on p "Foto do RG ou CNH Patrick Willian Viar Orth" at bounding box center [543, 280] width 282 height 29
click at [980, 312] on link "Enviar" at bounding box center [1000, 316] width 171 height 29
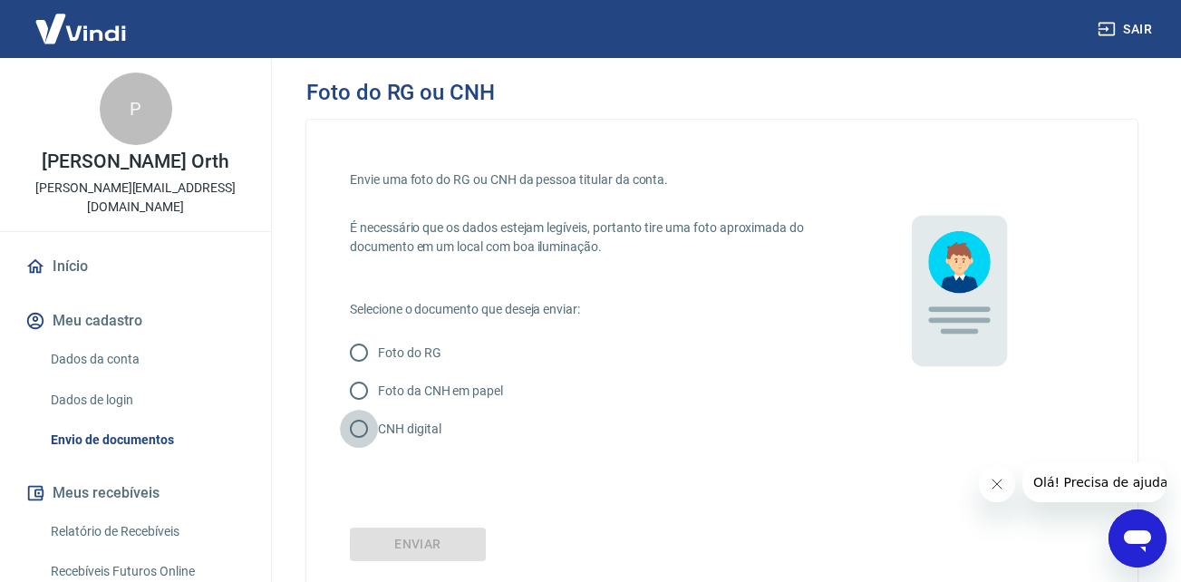
click at [363, 437] on input "CNH digital" at bounding box center [359, 429] width 38 height 38
radio input "true"
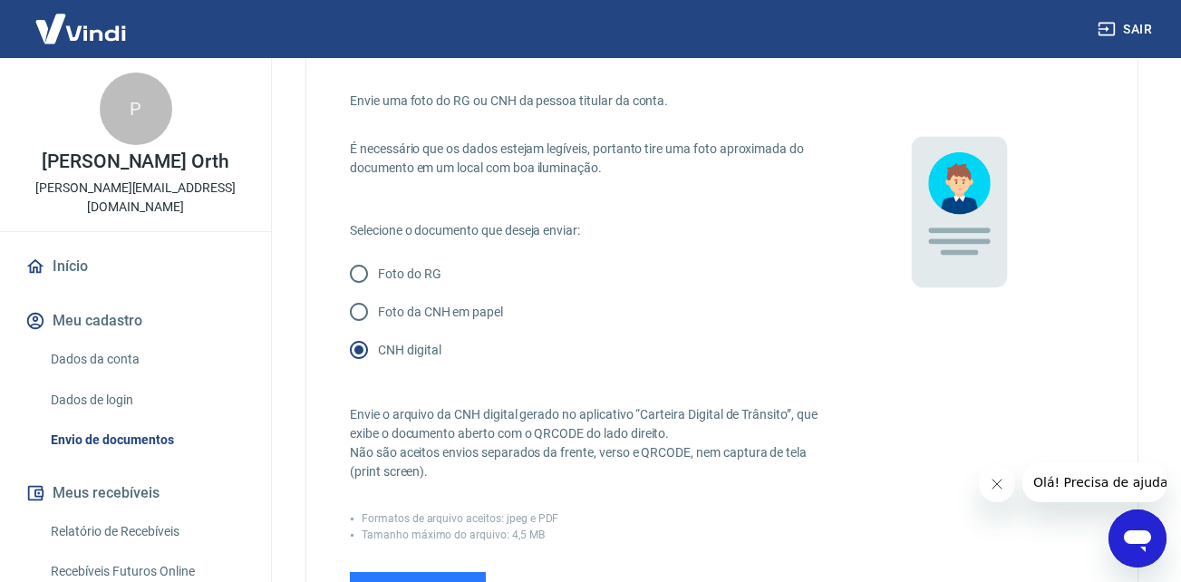
scroll to position [363, 0]
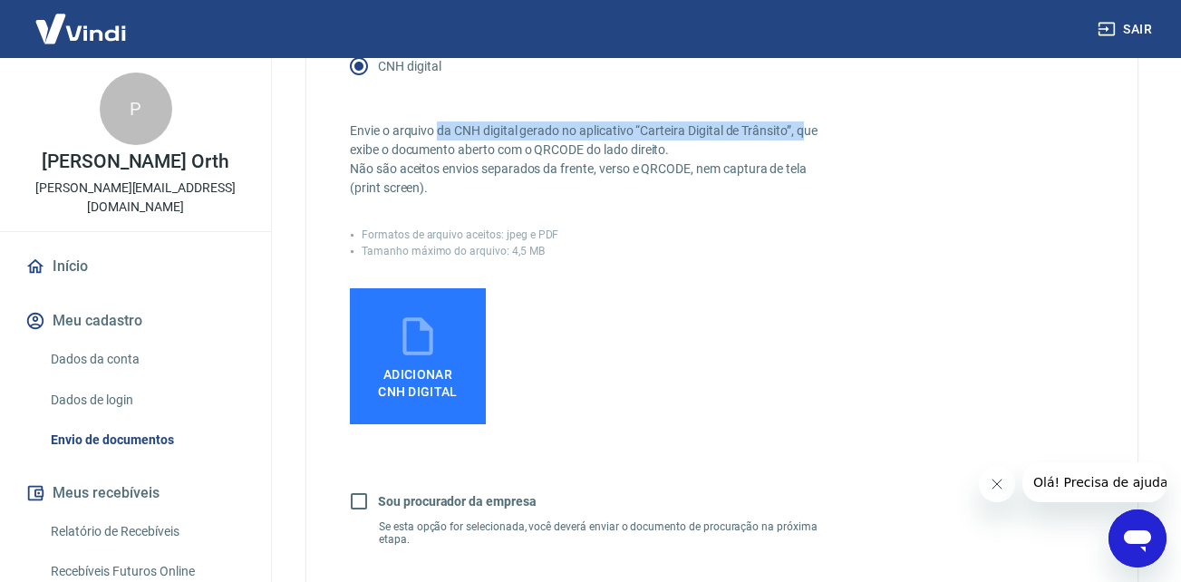
drag, startPoint x: 446, startPoint y: 130, endPoint x: 806, endPoint y: 133, distance: 360.0
click at [806, 133] on p "Envie o arquivo da CNH digital gerado no aplicativo “Carteira Digital de Trânsi…" at bounding box center [586, 159] width 472 height 76
drag, startPoint x: 806, startPoint y: 133, endPoint x: 667, endPoint y: 144, distance: 139.1
click at [807, 133] on p "Envie o arquivo da CNH digital gerado no aplicativo “Carteira Digital de Trânsi…" at bounding box center [586, 159] width 472 height 76
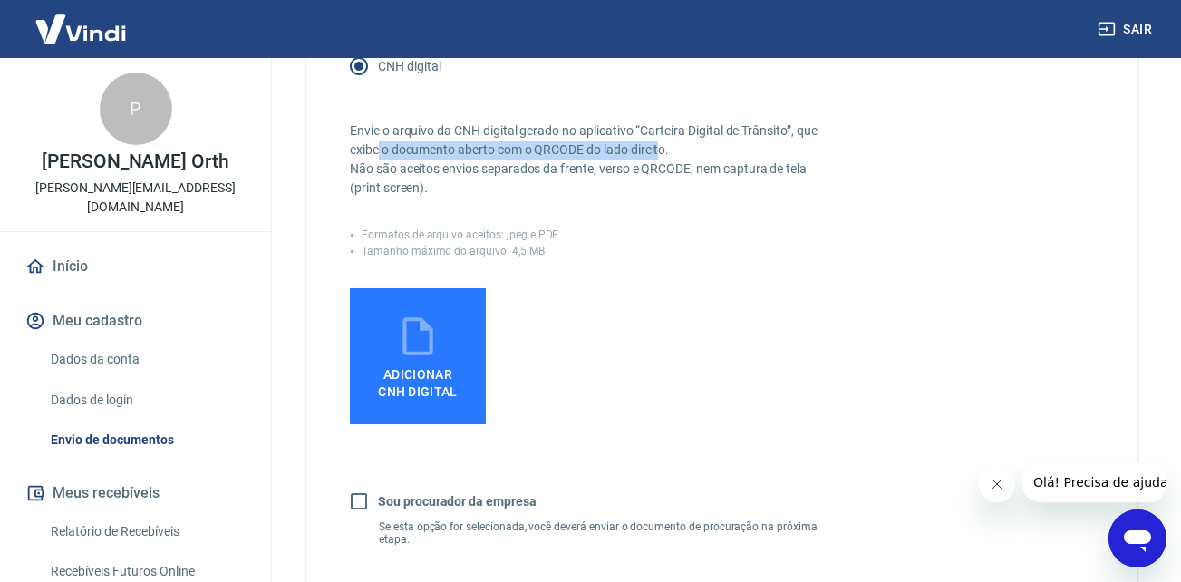
drag, startPoint x: 396, startPoint y: 151, endPoint x: 670, endPoint y: 151, distance: 273.8
click at [669, 151] on p "Envie o arquivo da CNH digital gerado no aplicativo “Carteira Digital de Trânsi…" at bounding box center [586, 159] width 472 height 76
drag, startPoint x: 670, startPoint y: 151, endPoint x: 659, endPoint y: 149, distance: 11.0
click at [670, 151] on p "Envie o arquivo da CNH digital gerado no aplicativo “Carteira Digital de Trânsi…" at bounding box center [586, 159] width 472 height 76
drag, startPoint x: 367, startPoint y: 128, endPoint x: 472, endPoint y: 130, distance: 105.2
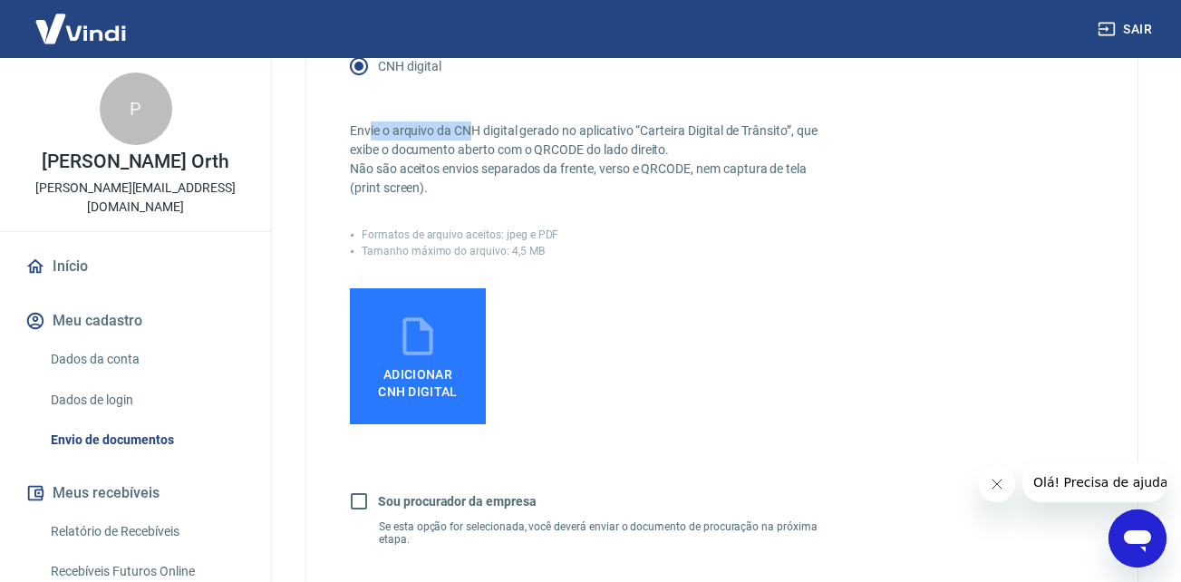
click at [472, 130] on p "Envie o arquivo da CNH digital gerado no aplicativo “Carteira Digital de Trânsi…" at bounding box center [586, 159] width 472 height 76
drag, startPoint x: 381, startPoint y: 130, endPoint x: 700, endPoint y: 127, distance: 319.2
click at [695, 129] on p "Envie o arquivo da CNH digital gerado no aplicativo “Carteira Digital de Trânsi…" at bounding box center [586, 159] width 472 height 76
drag, startPoint x: 700, startPoint y: 127, endPoint x: 685, endPoint y: 127, distance: 14.5
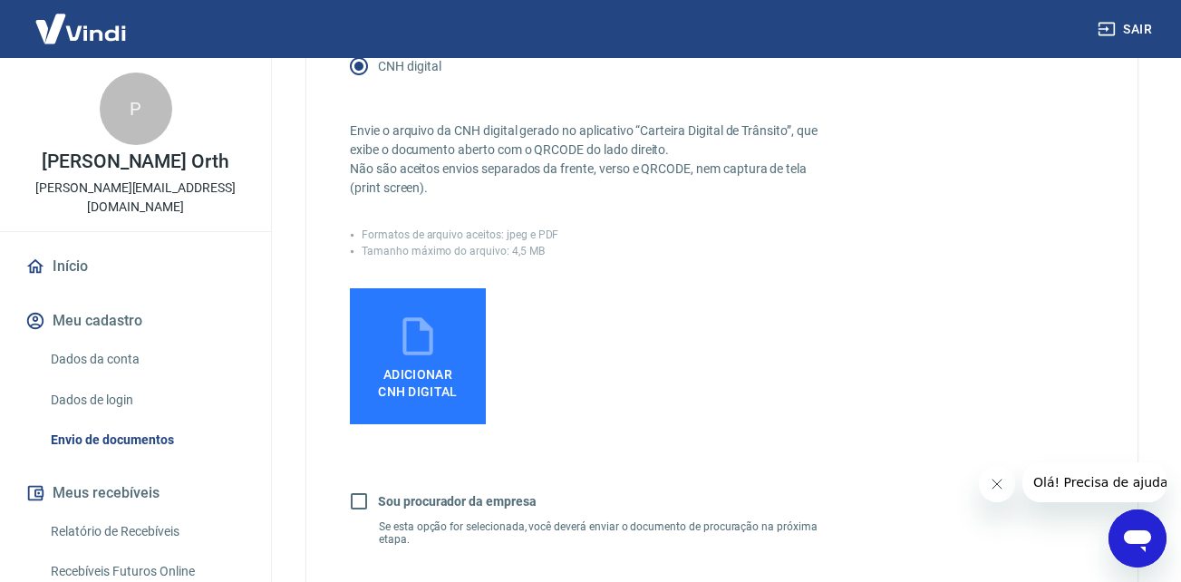
click at [705, 127] on p "Envie o arquivo da CNH digital gerado no aplicativo “Carteira Digital de Trânsi…" at bounding box center [586, 159] width 472 height 76
drag, startPoint x: 381, startPoint y: 168, endPoint x: 584, endPoint y: 169, distance: 203.1
click at [584, 169] on p "Envie o arquivo da CNH digital gerado no aplicativo “Carteira Digital de Trânsi…" at bounding box center [586, 159] width 472 height 76
click at [587, 169] on p "Envie o arquivo da CNH digital gerado no aplicativo “Carteira Digital de Trânsi…" at bounding box center [586, 159] width 472 height 76
click at [419, 345] on icon at bounding box center [417, 336] width 45 height 45
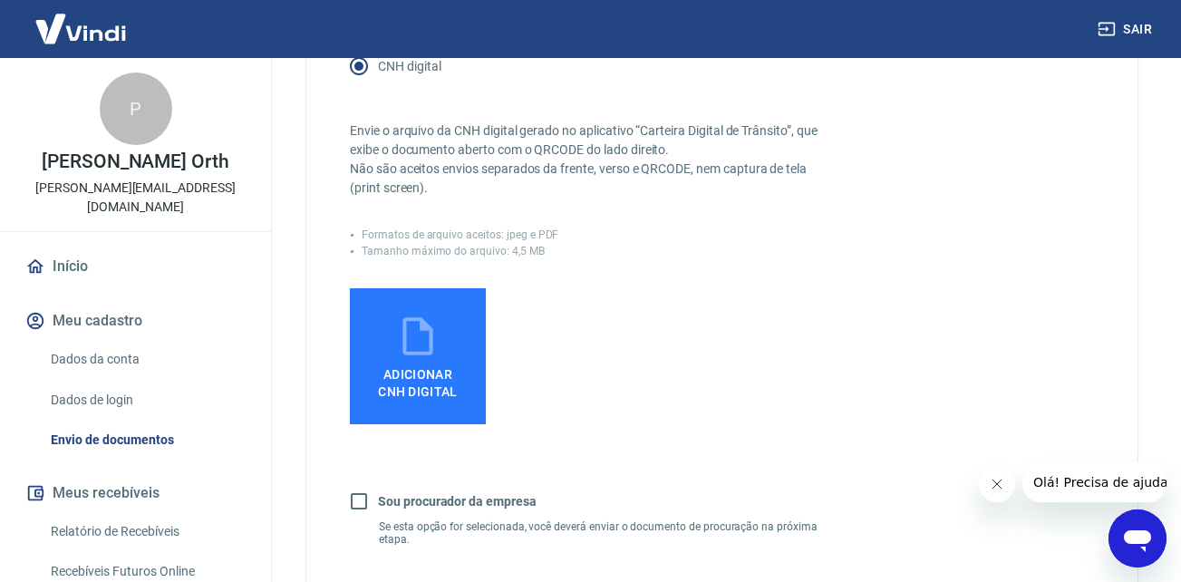
click at [0, 0] on input "Adicionar CNH Digital" at bounding box center [0, 0] width 0 height 0
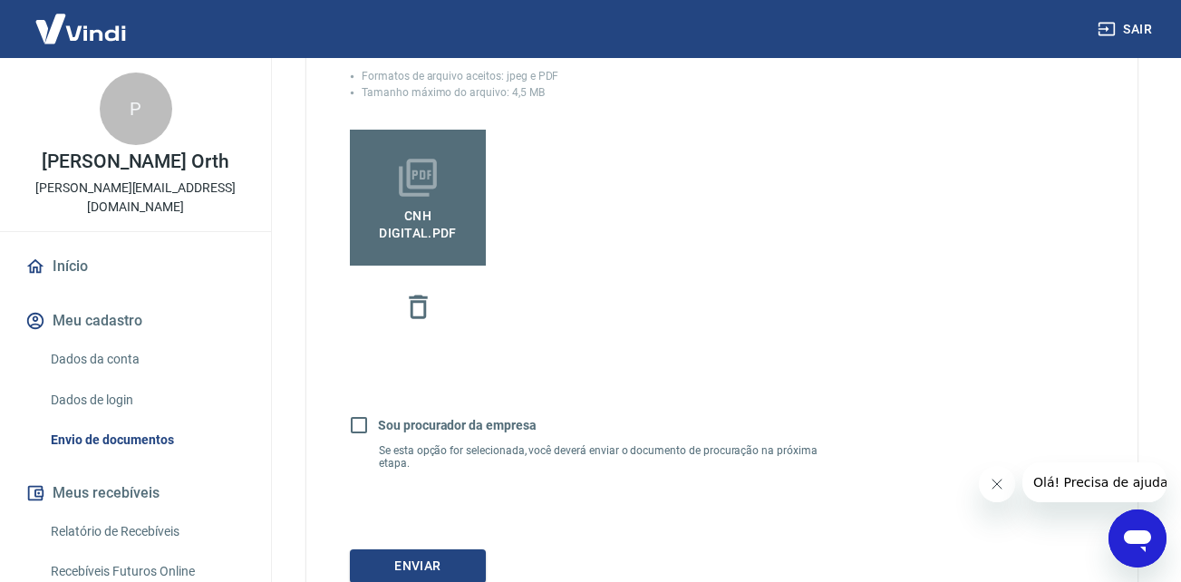
scroll to position [544, 0]
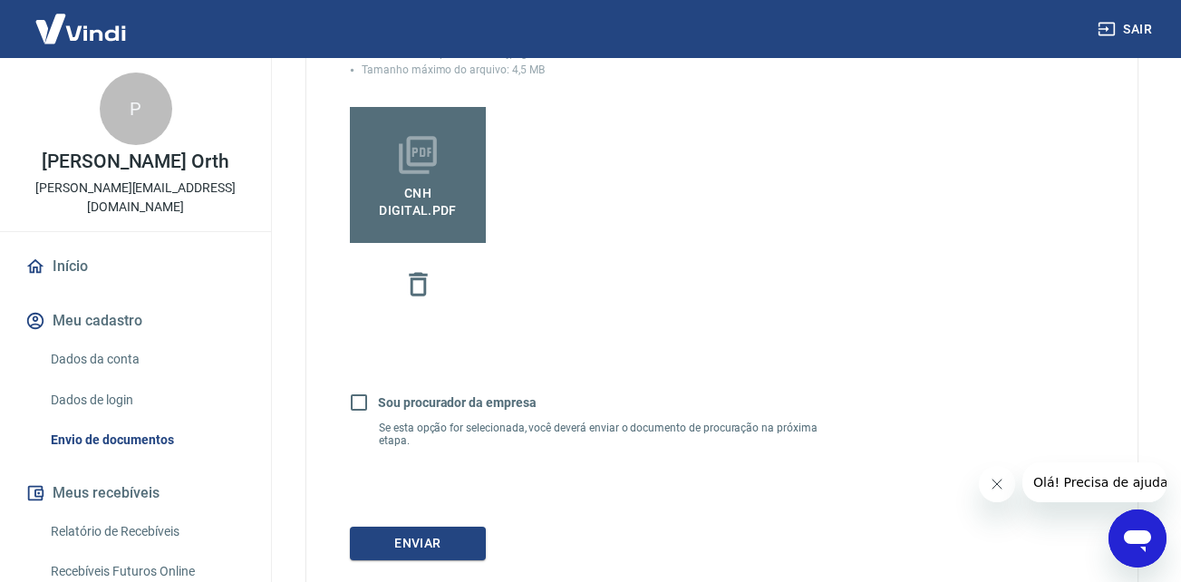
click at [356, 406] on input "Sou procurador da empresa" at bounding box center [359, 403] width 38 height 38
click at [356, 404] on input "Sou procurador da empresa" at bounding box center [359, 403] width 38 height 38
checkbox input "false"
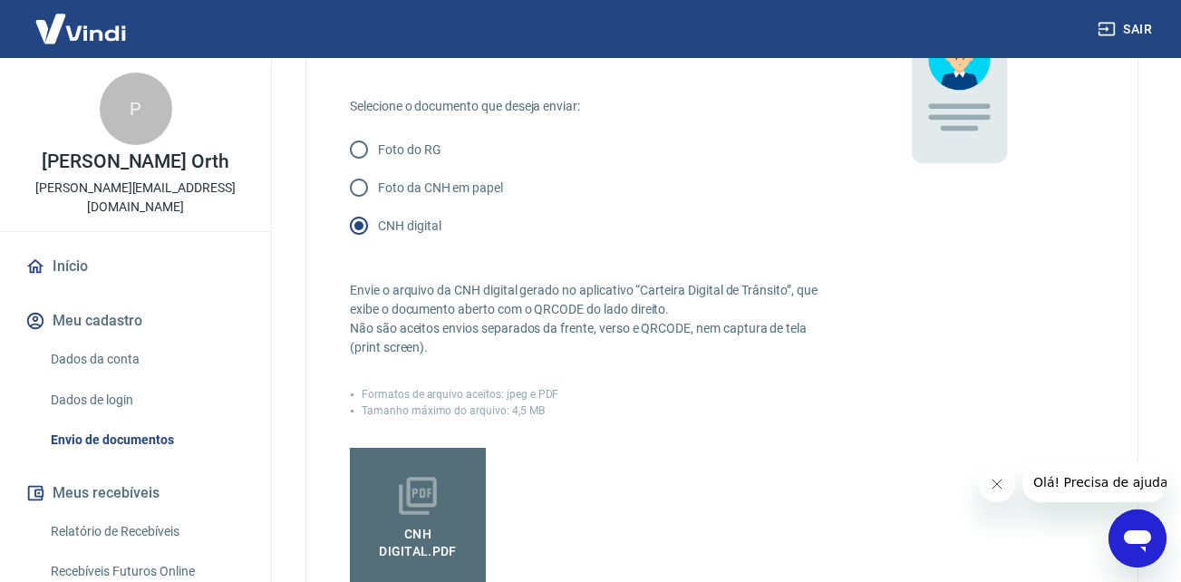
scroll to position [635, 0]
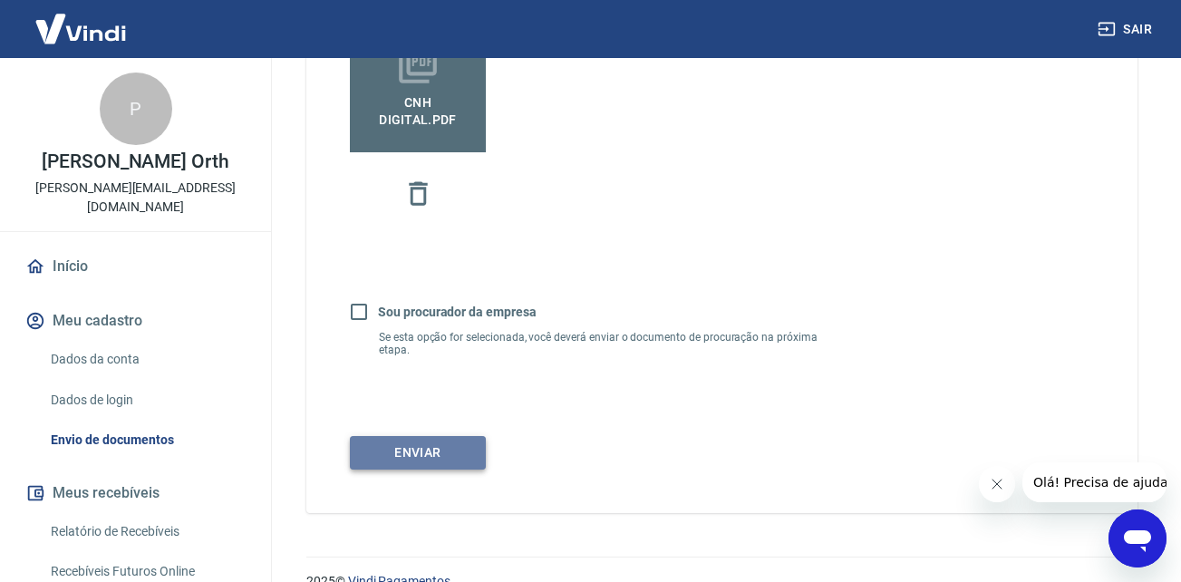
click at [444, 437] on button "Enviar" at bounding box center [418, 453] width 136 height 34
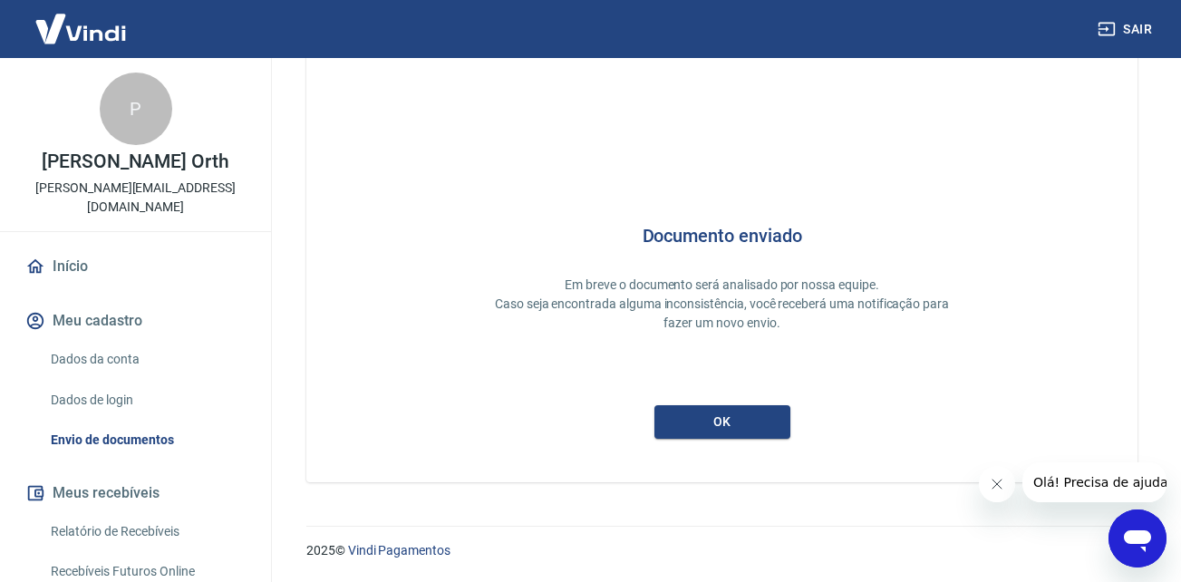
scroll to position [16, 0]
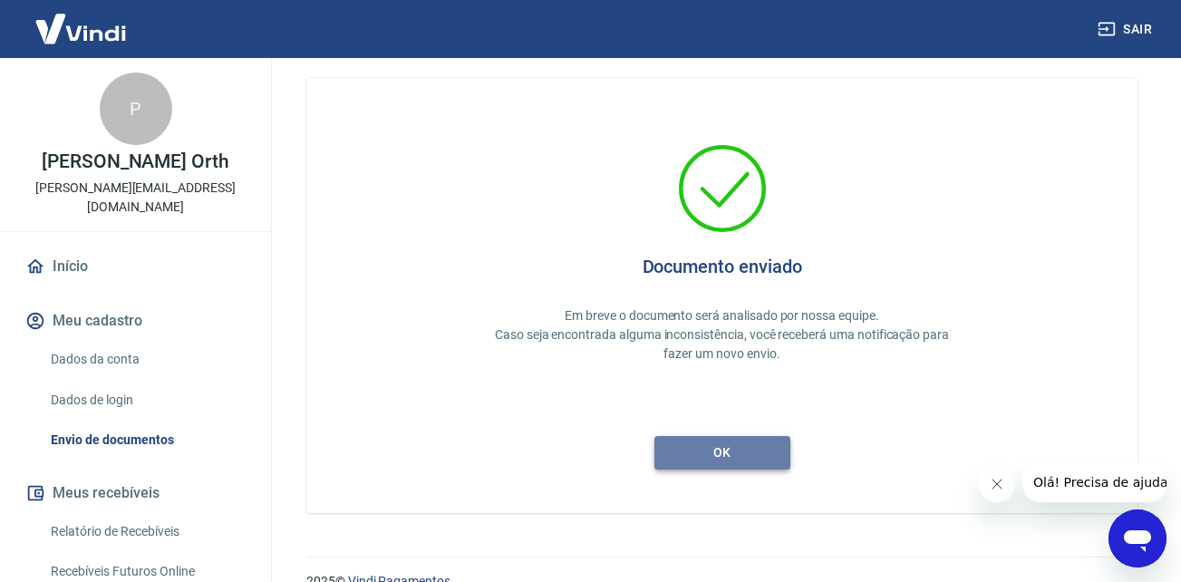
click at [701, 443] on button "ok" at bounding box center [723, 453] width 136 height 34
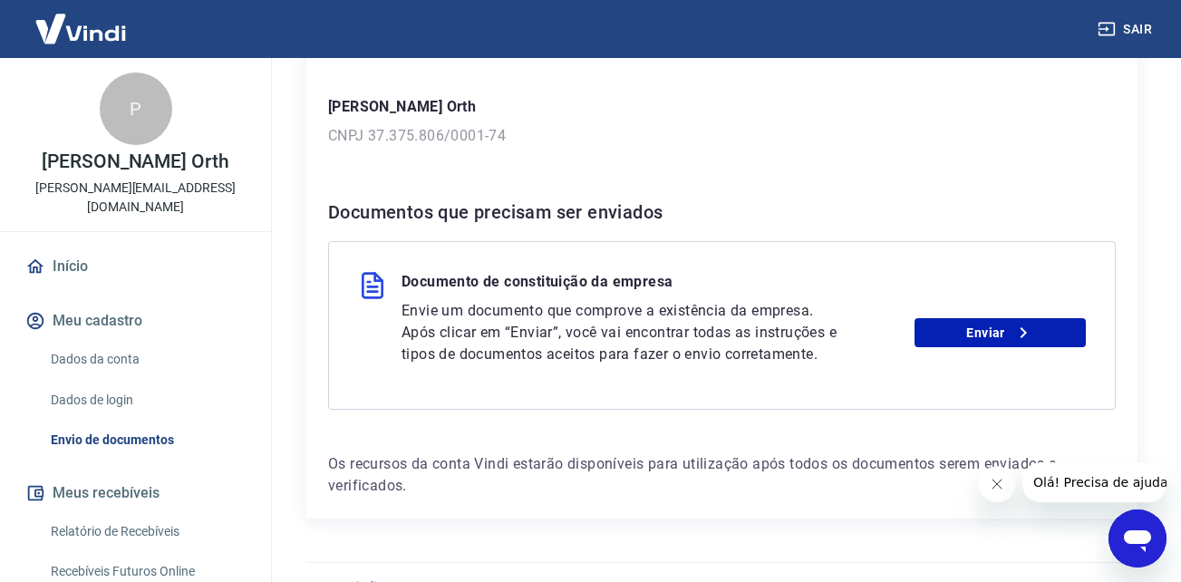
scroll to position [303, 0]
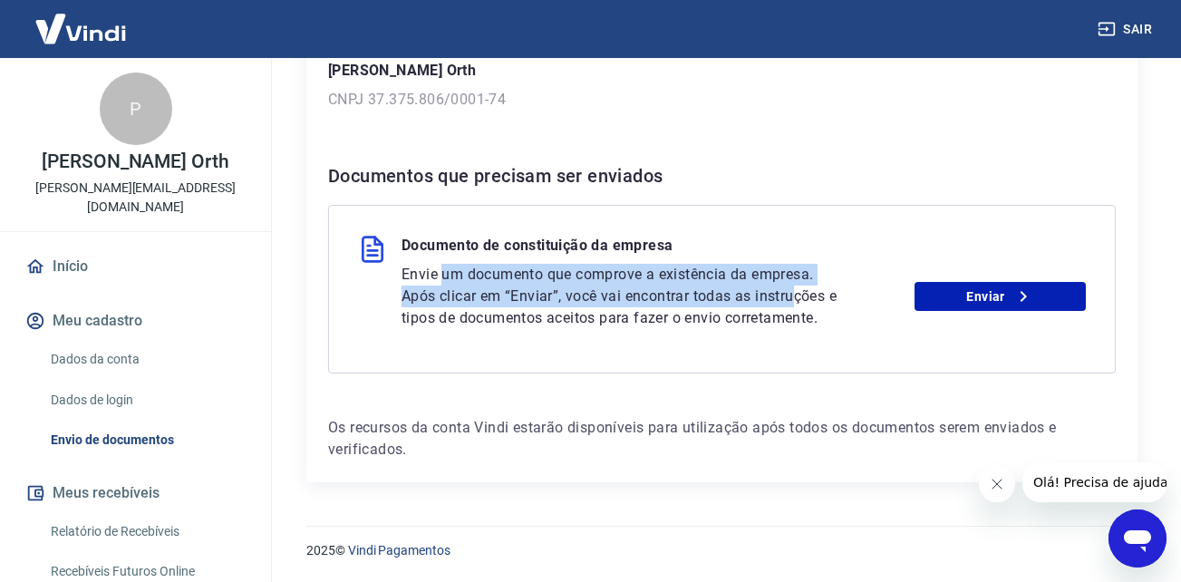
drag, startPoint x: 500, startPoint y: 274, endPoint x: 796, endPoint y: 309, distance: 297.7
click at [796, 309] on p "Envie um documento que comprove a existência da empresa. Após clicar em “Enviar…" at bounding box center [624, 296] width 445 height 65
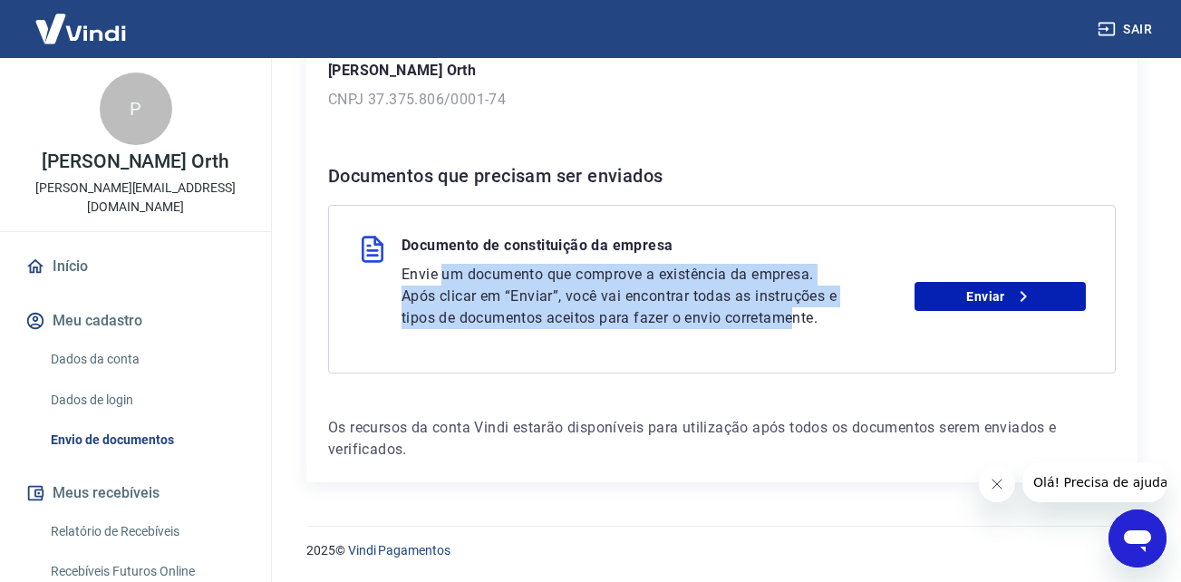
drag, startPoint x: 796, startPoint y: 309, endPoint x: 755, endPoint y: 305, distance: 41.1
click at [796, 309] on p "Envie um documento que comprove a existência da empresa. Após clicar em “Enviar…" at bounding box center [624, 296] width 445 height 65
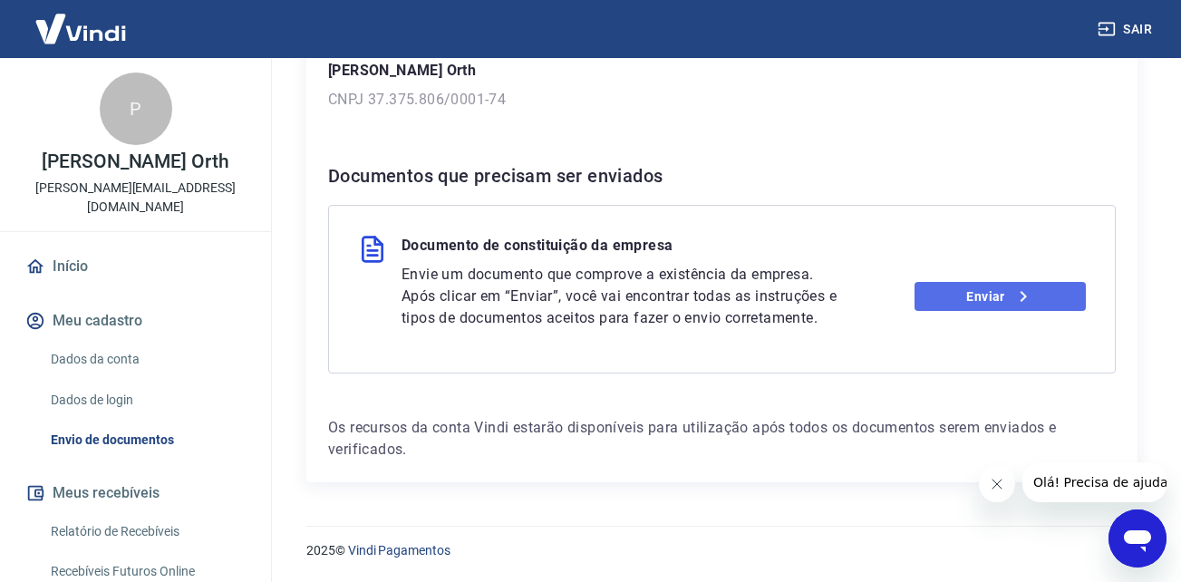
click at [980, 304] on link "Enviar" at bounding box center [1000, 296] width 171 height 29
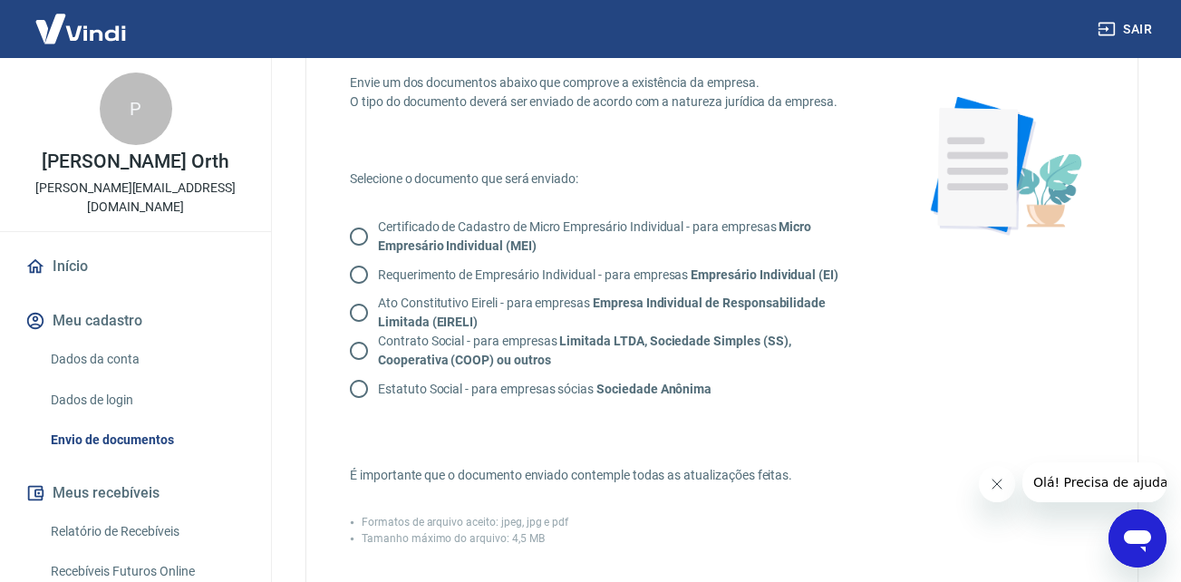
scroll to position [91, 0]
click at [578, 343] on strong "Limitada LTDA, Sociedade Simples (SS), Cooperativa (COOP) ou outros" at bounding box center [584, 350] width 413 height 34
click at [378, 343] on input "Contrato Social - para empresas Limitada LTDA, Sociedade Simples (SS), Cooperat…" at bounding box center [359, 350] width 38 height 38
radio input "true"
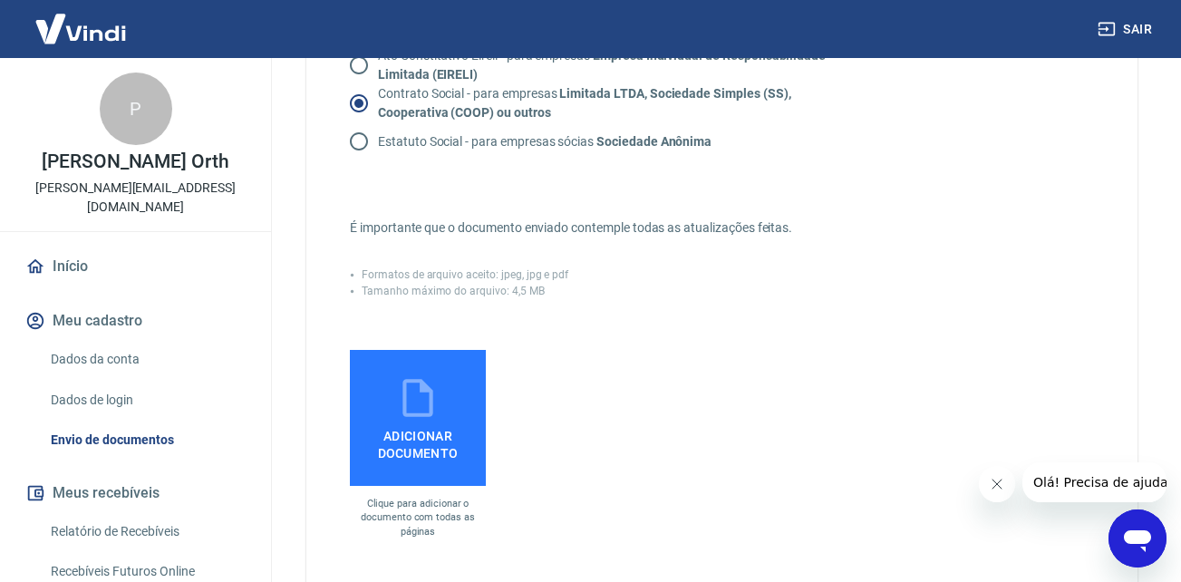
scroll to position [363, 0]
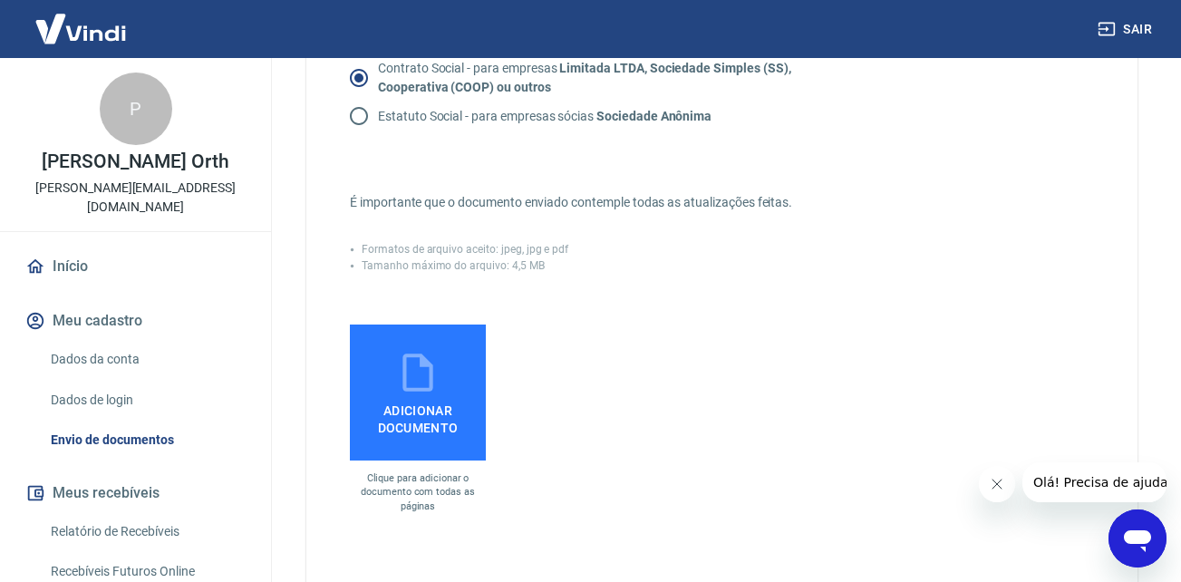
click at [445, 379] on label "Adicionar documento" at bounding box center [418, 393] width 136 height 136
click at [0, 0] on input "Adicionar documento" at bounding box center [0, 0] width 0 height 0
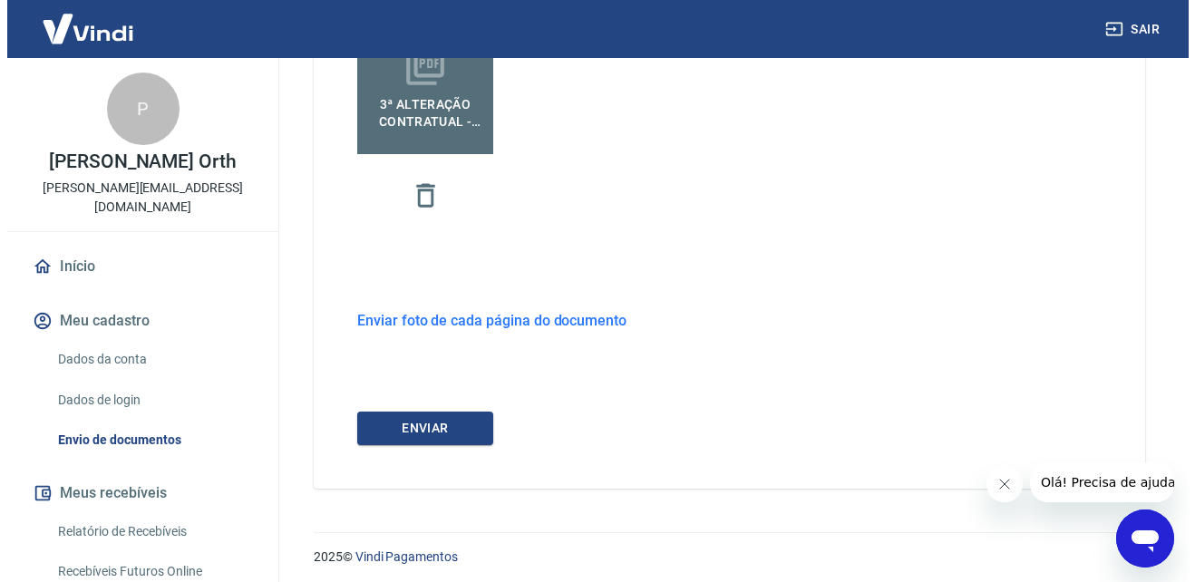
scroll to position [675, 0]
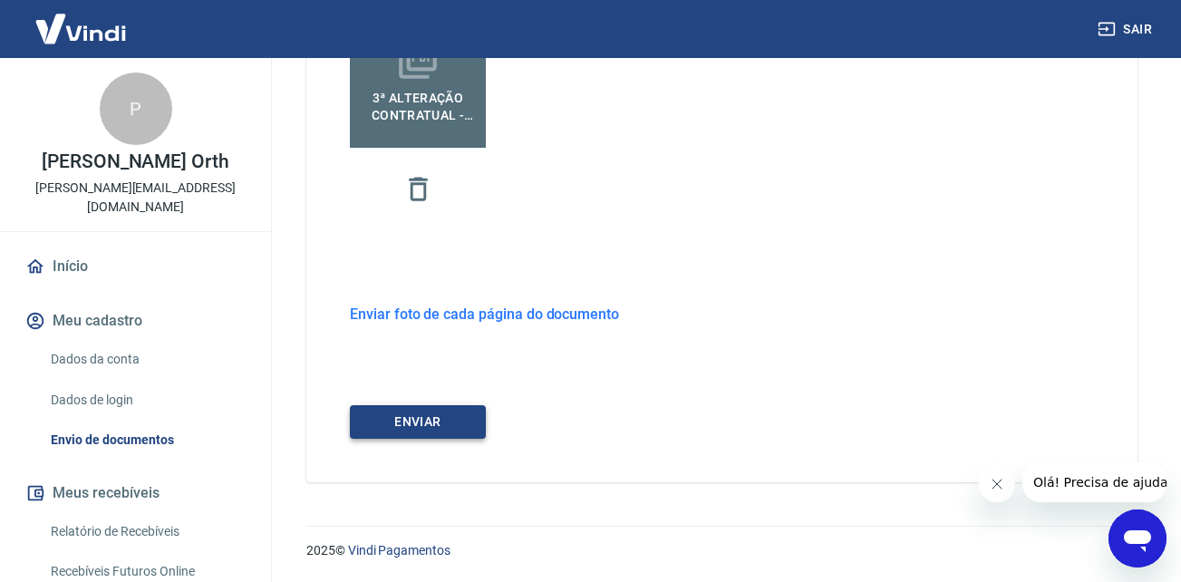
click at [465, 419] on button "ENVIAR" at bounding box center [418, 422] width 136 height 34
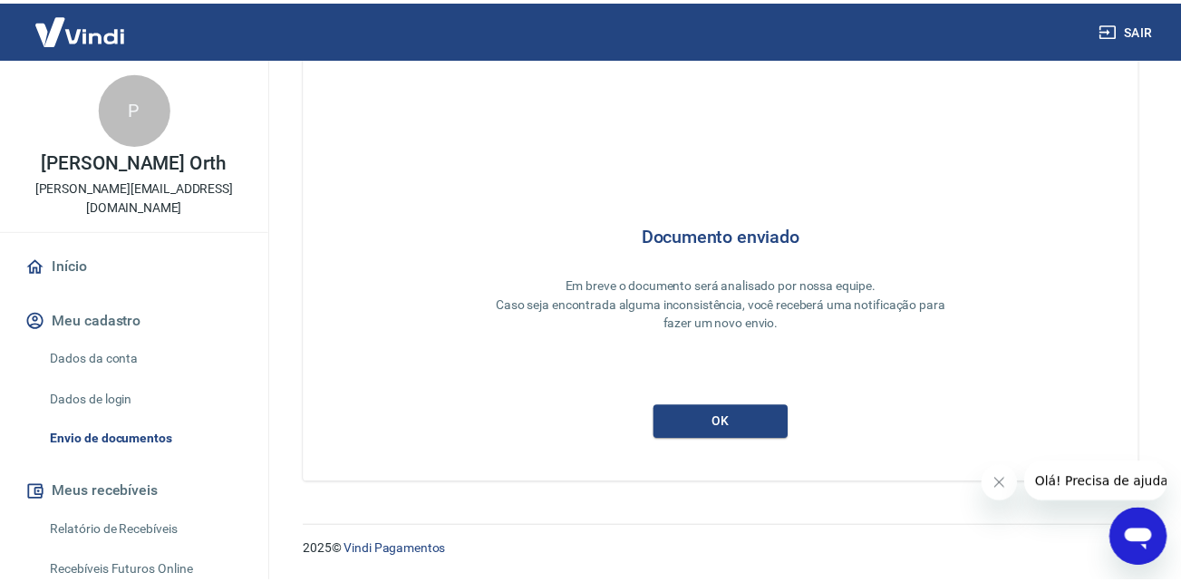
scroll to position [47, 0]
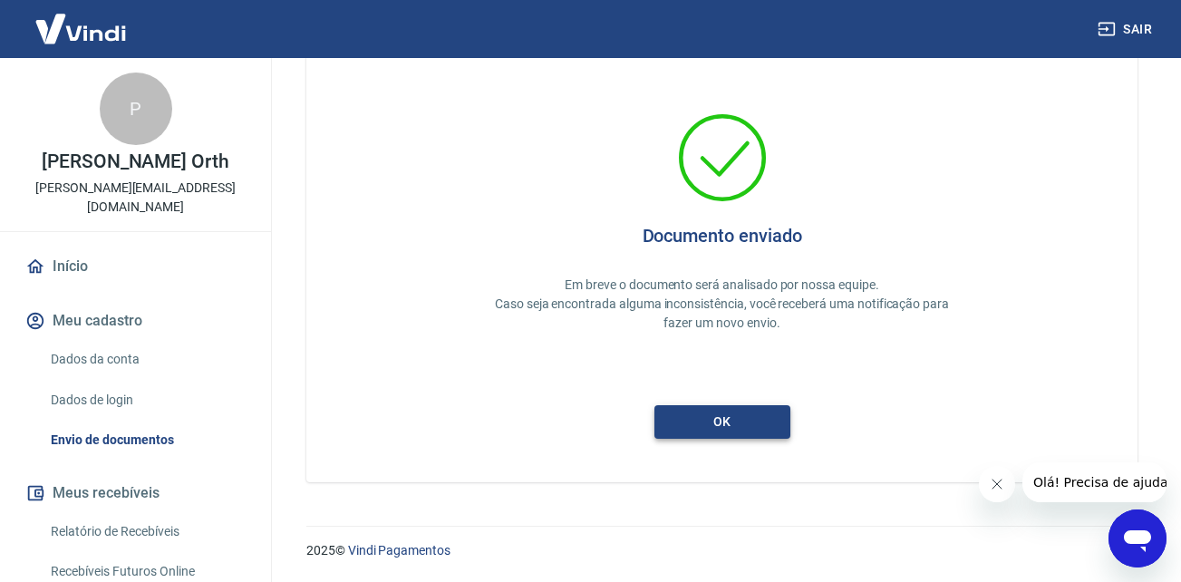
click at [744, 420] on button "ok" at bounding box center [723, 422] width 136 height 34
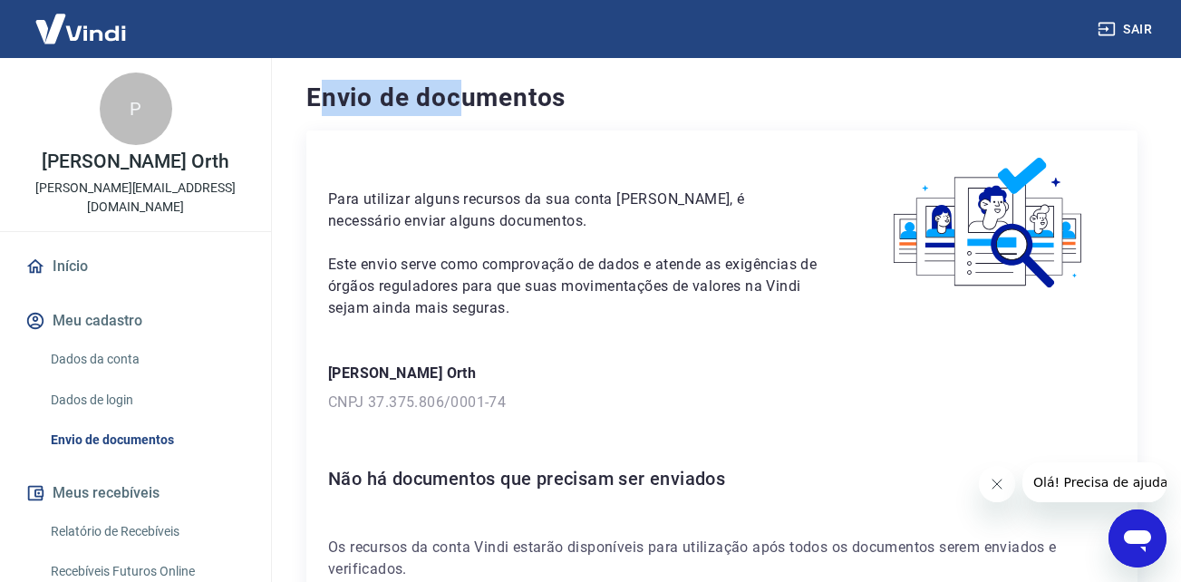
drag, startPoint x: 560, startPoint y: 97, endPoint x: 656, endPoint y: 97, distance: 96.1
click at [636, 97] on h4 "Envio de documentos" at bounding box center [721, 98] width 831 height 36
copy h4 "nvio de documentos"
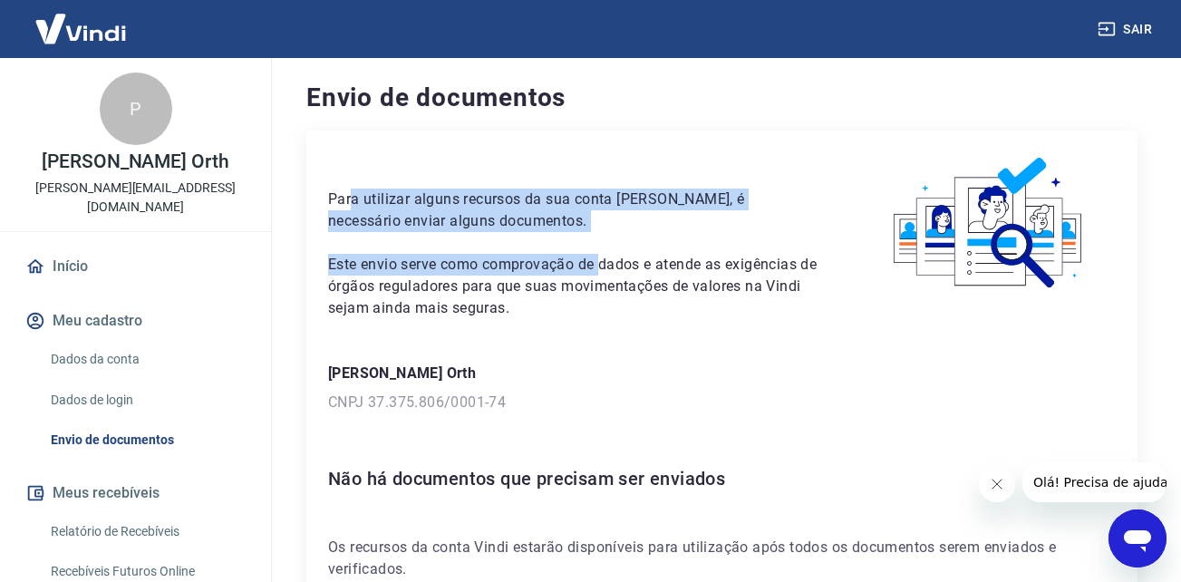
drag, startPoint x: 585, startPoint y: 264, endPoint x: 627, endPoint y: 287, distance: 48.7
click at [627, 286] on div "Para utilizar alguns recursos da sua conta [PERSON_NAME], é necessário enviar a…" at bounding box center [573, 235] width 491 height 167
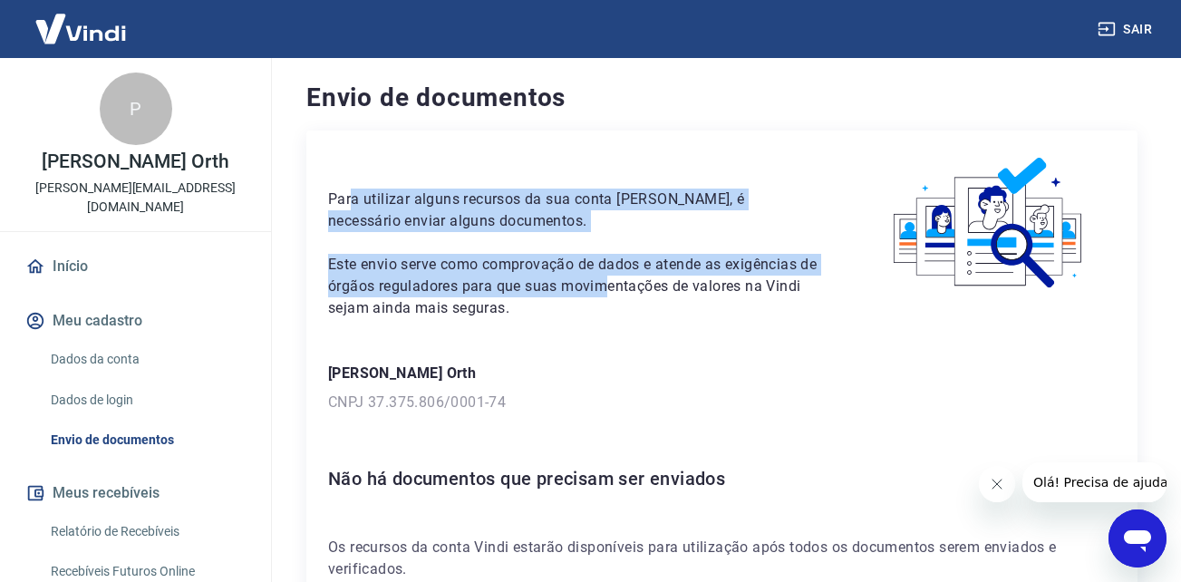
click at [627, 288] on p "Este envio serve como comprovação de dados e atende as exigências de órgãos reg…" at bounding box center [573, 286] width 491 height 65
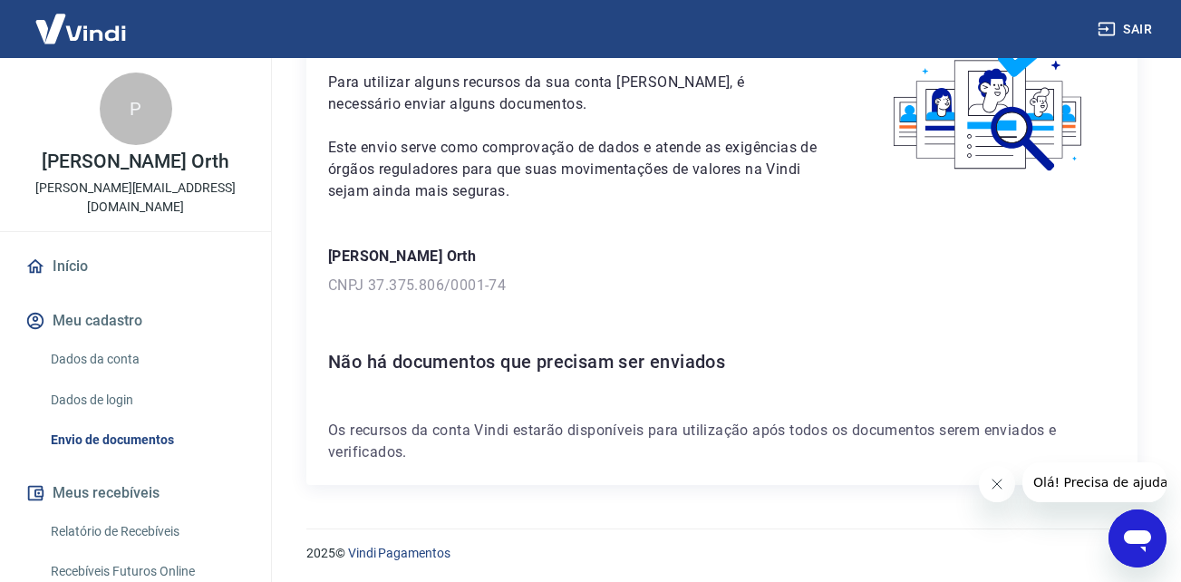
scroll to position [120, 0]
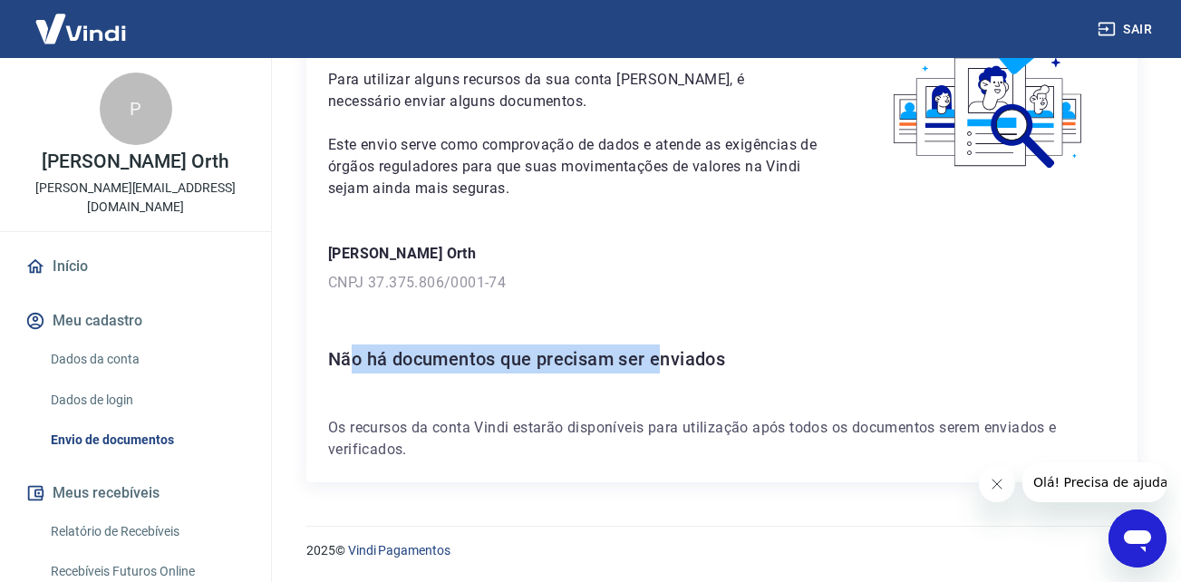
drag, startPoint x: 384, startPoint y: 362, endPoint x: 688, endPoint y: 362, distance: 304.6
click at [688, 362] on h6 "Não há documentos que precisam ser enviados" at bounding box center [722, 359] width 788 height 29
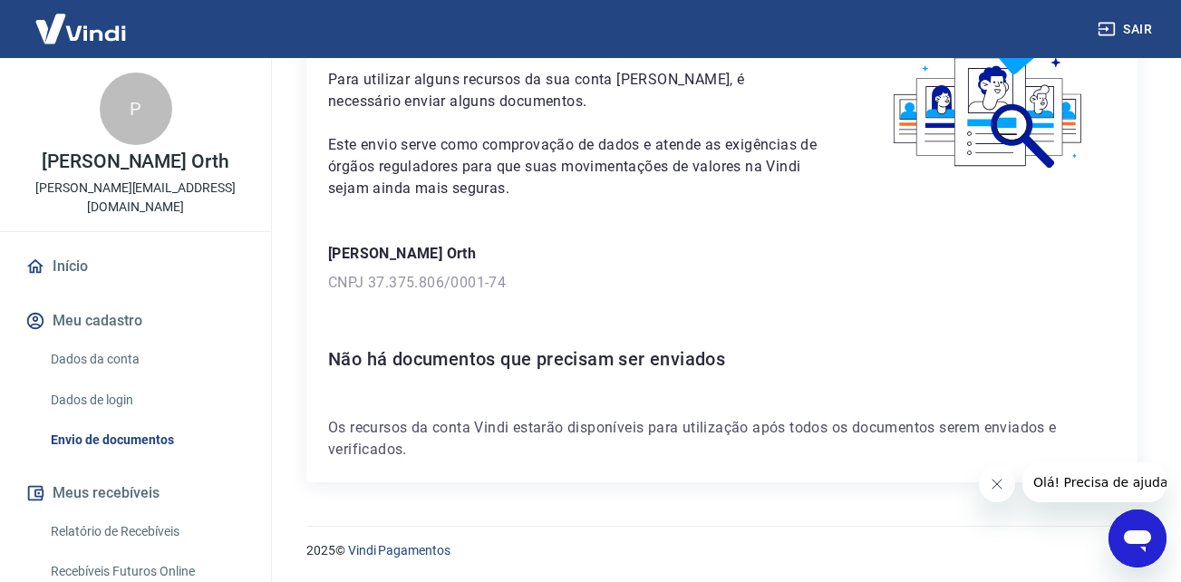
click at [113, 341] on link "Dados da conta" at bounding box center [147, 359] width 206 height 37
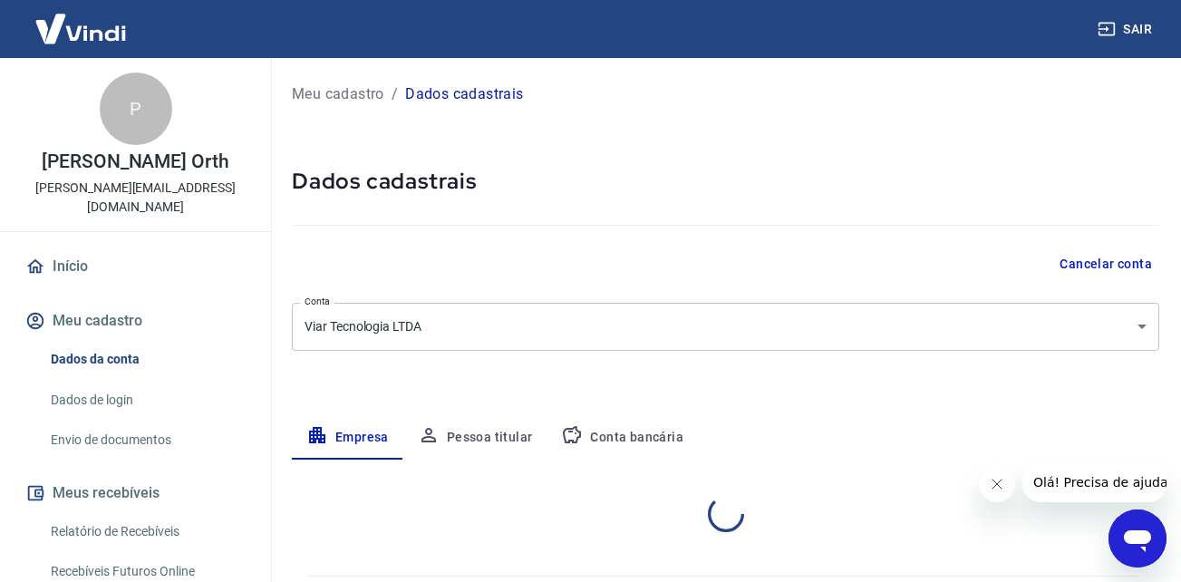
select select "PR"
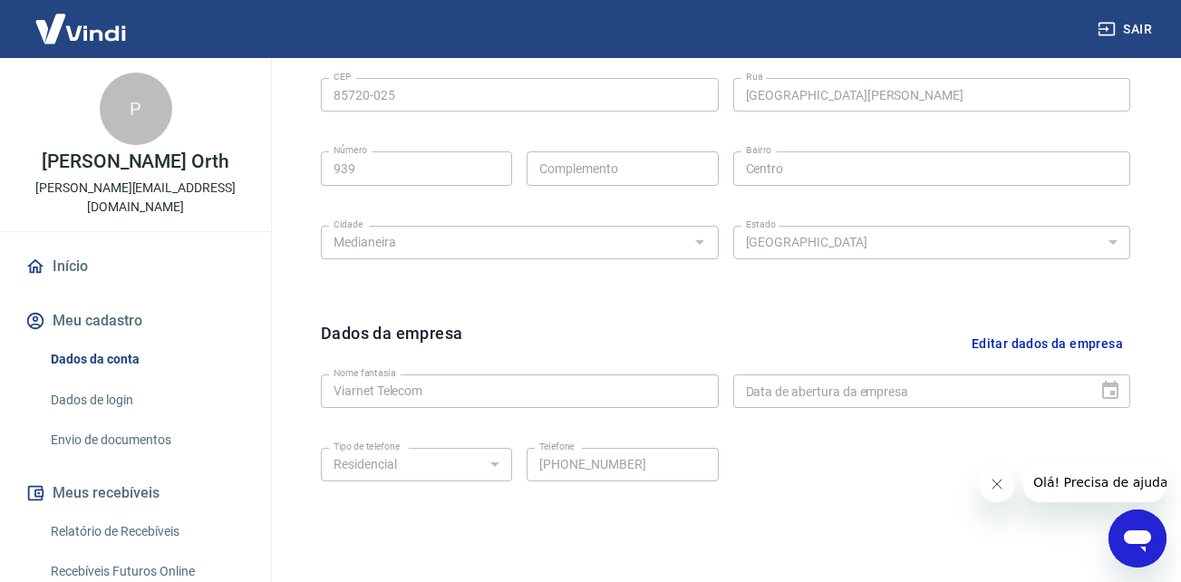
scroll to position [725, 0]
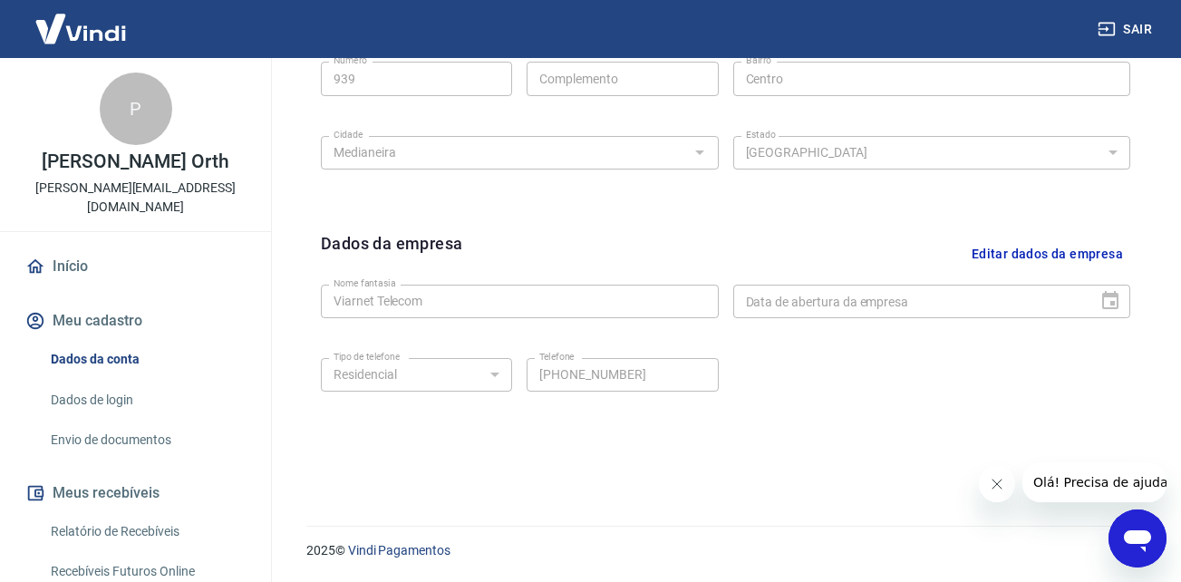
click at [95, 382] on link "Dados de login" at bounding box center [147, 400] width 206 height 37
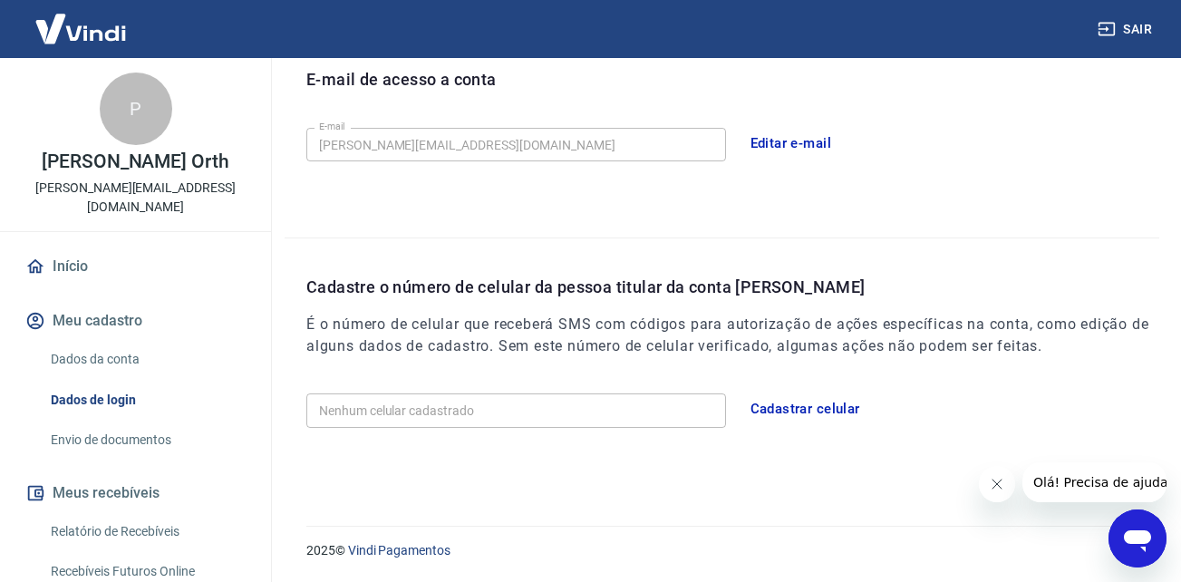
scroll to position [518, 0]
click at [128, 429] on link "Envio de documentos" at bounding box center [147, 440] width 206 height 37
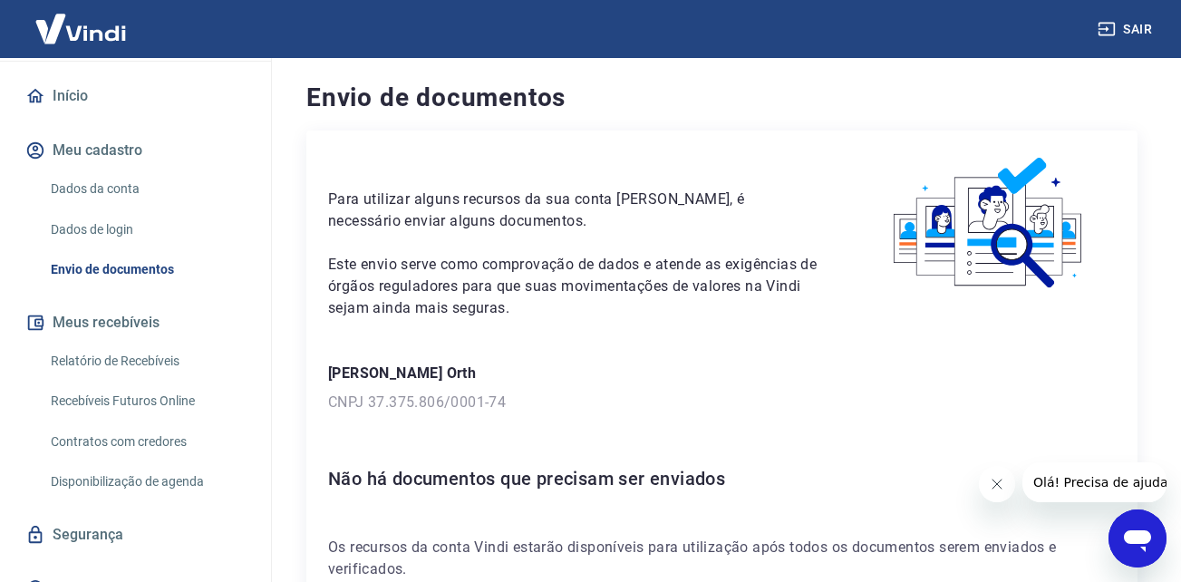
scroll to position [179, 0]
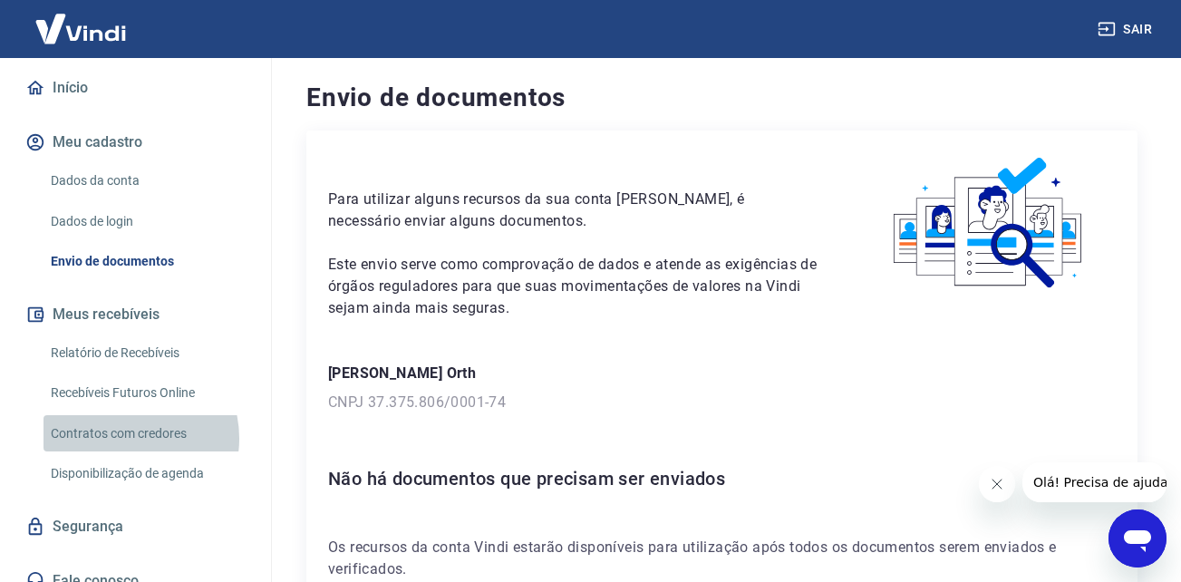
click at [129, 419] on link "Contratos com credores" at bounding box center [147, 433] width 206 height 37
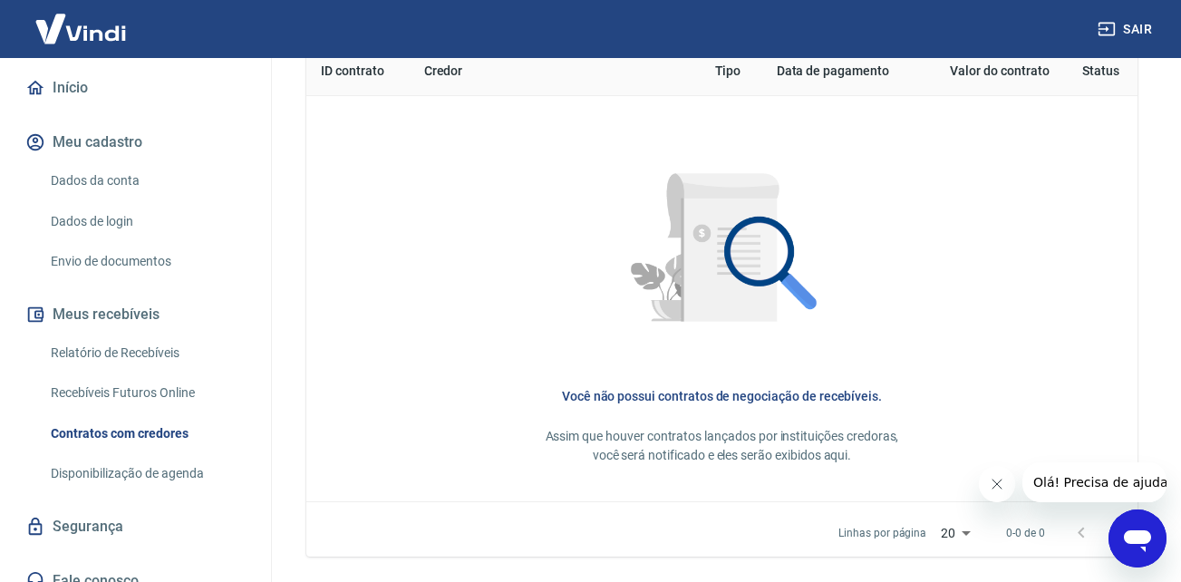
scroll to position [816, 0]
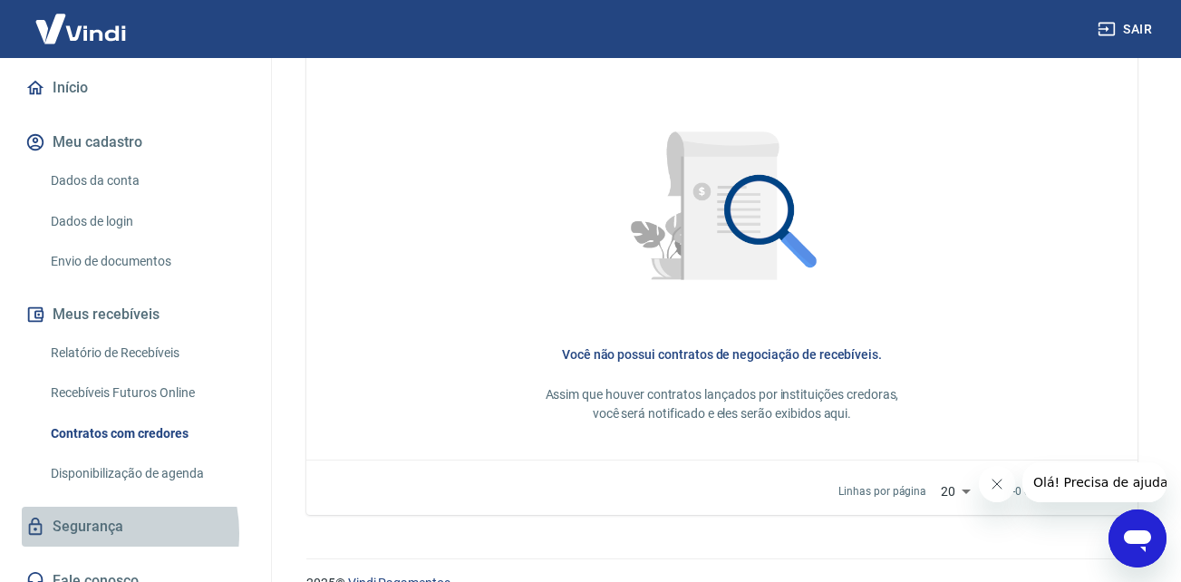
drag, startPoint x: 86, startPoint y: 514, endPoint x: 89, endPoint y: 505, distance: 9.5
click at [85, 514] on link "Segurança" at bounding box center [136, 527] width 228 height 40
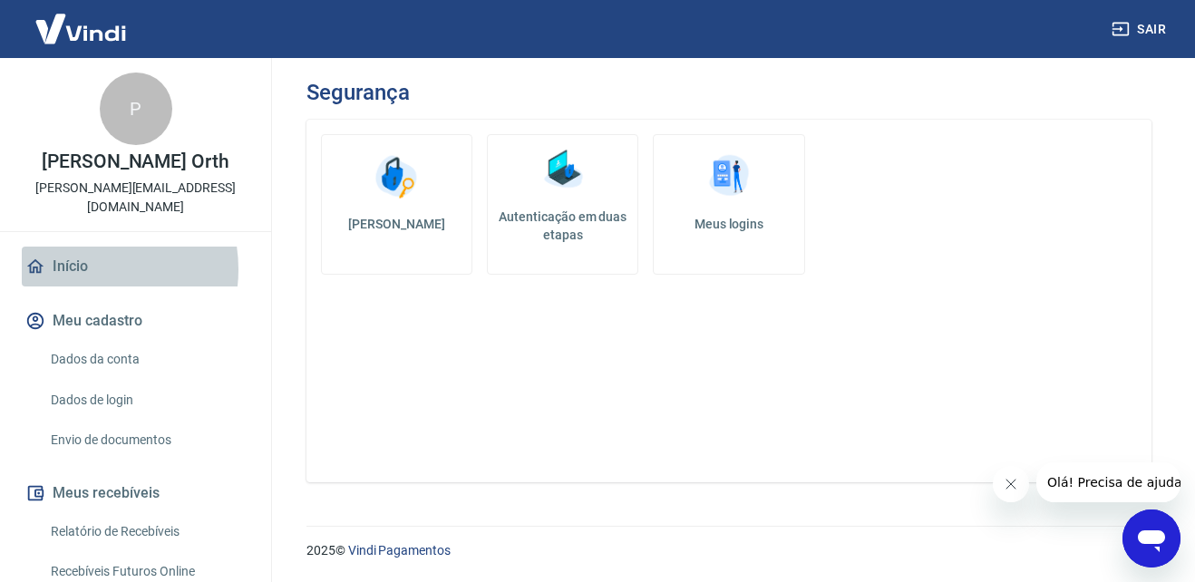
click at [83, 250] on link "Início" at bounding box center [136, 267] width 228 height 40
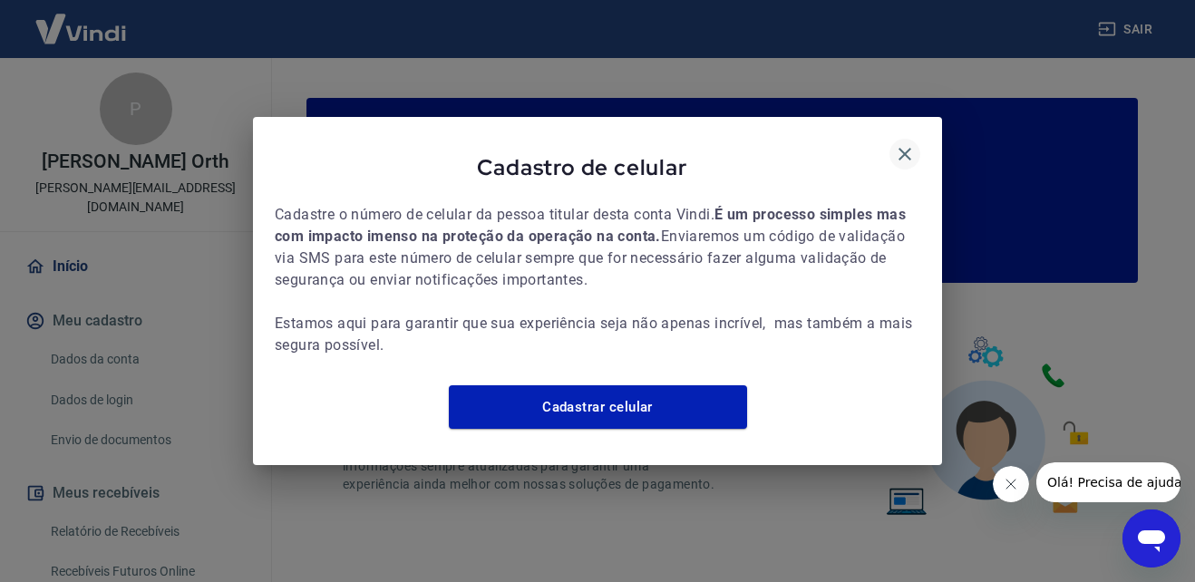
click at [908, 139] on button "button" at bounding box center [904, 154] width 31 height 31
